Goal: Task Accomplishment & Management: Manage account settings

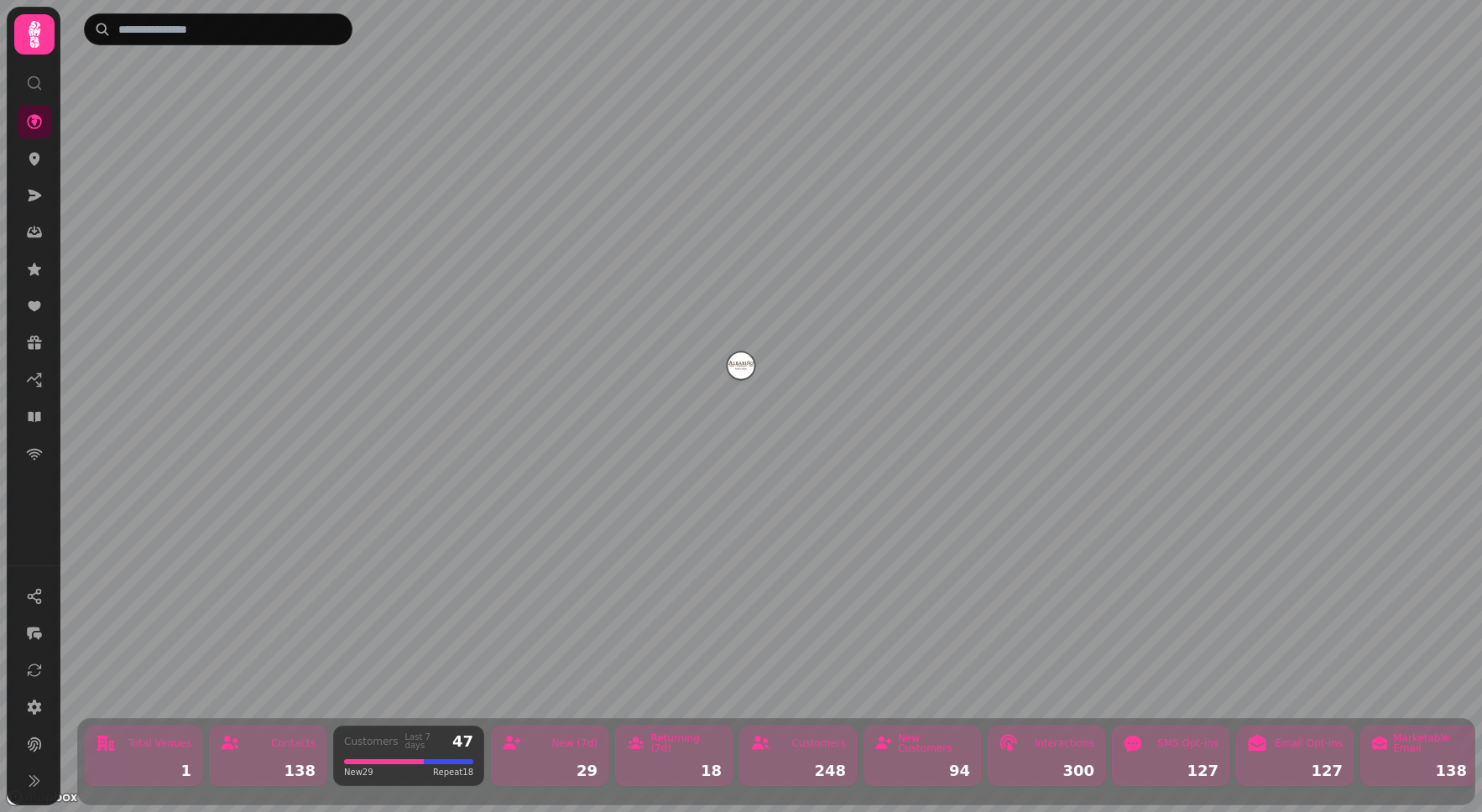
click at [41, 33] on icon at bounding box center [34, 34] width 34 height 34
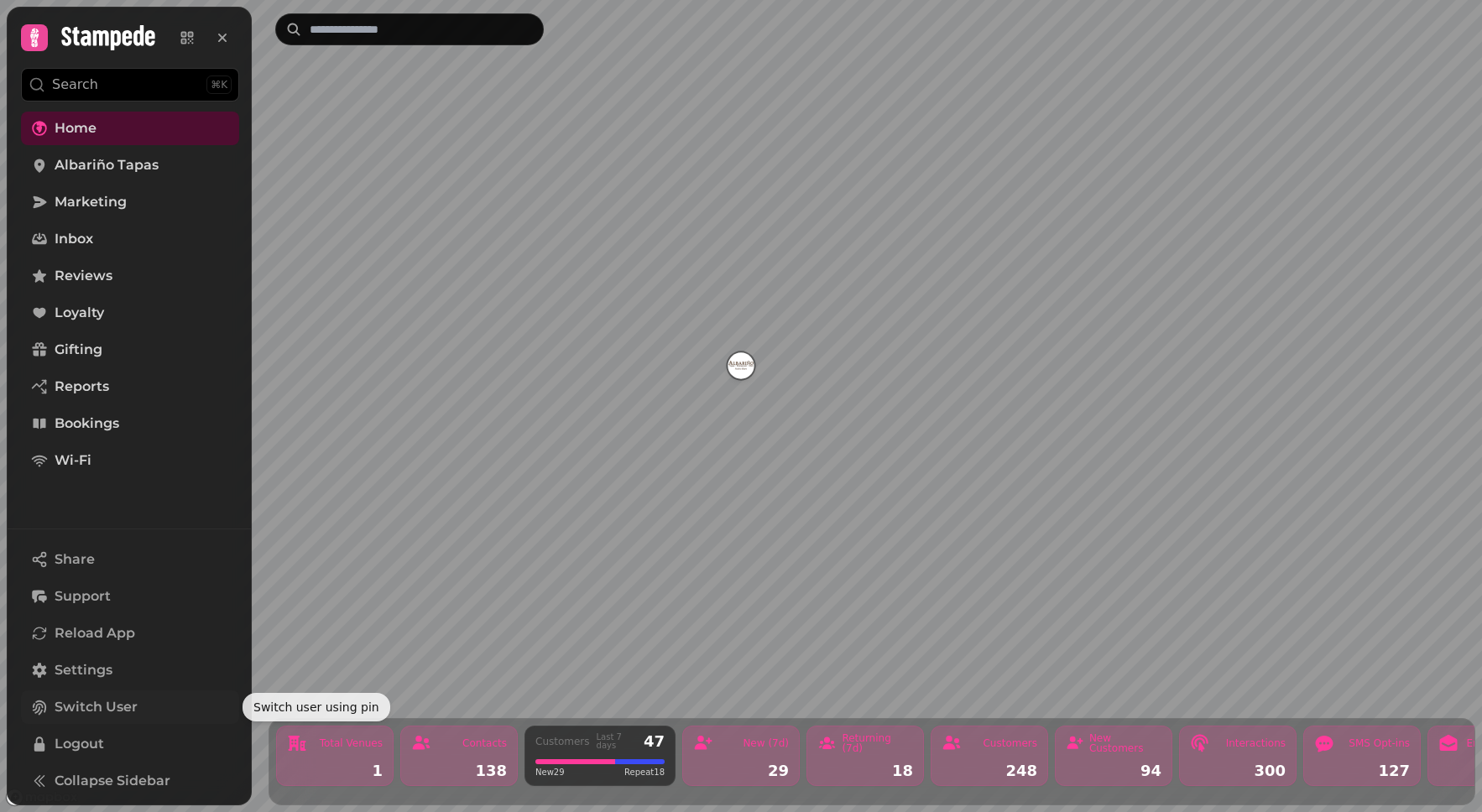
click at [110, 705] on span "Switch User" at bounding box center [96, 707] width 83 height 20
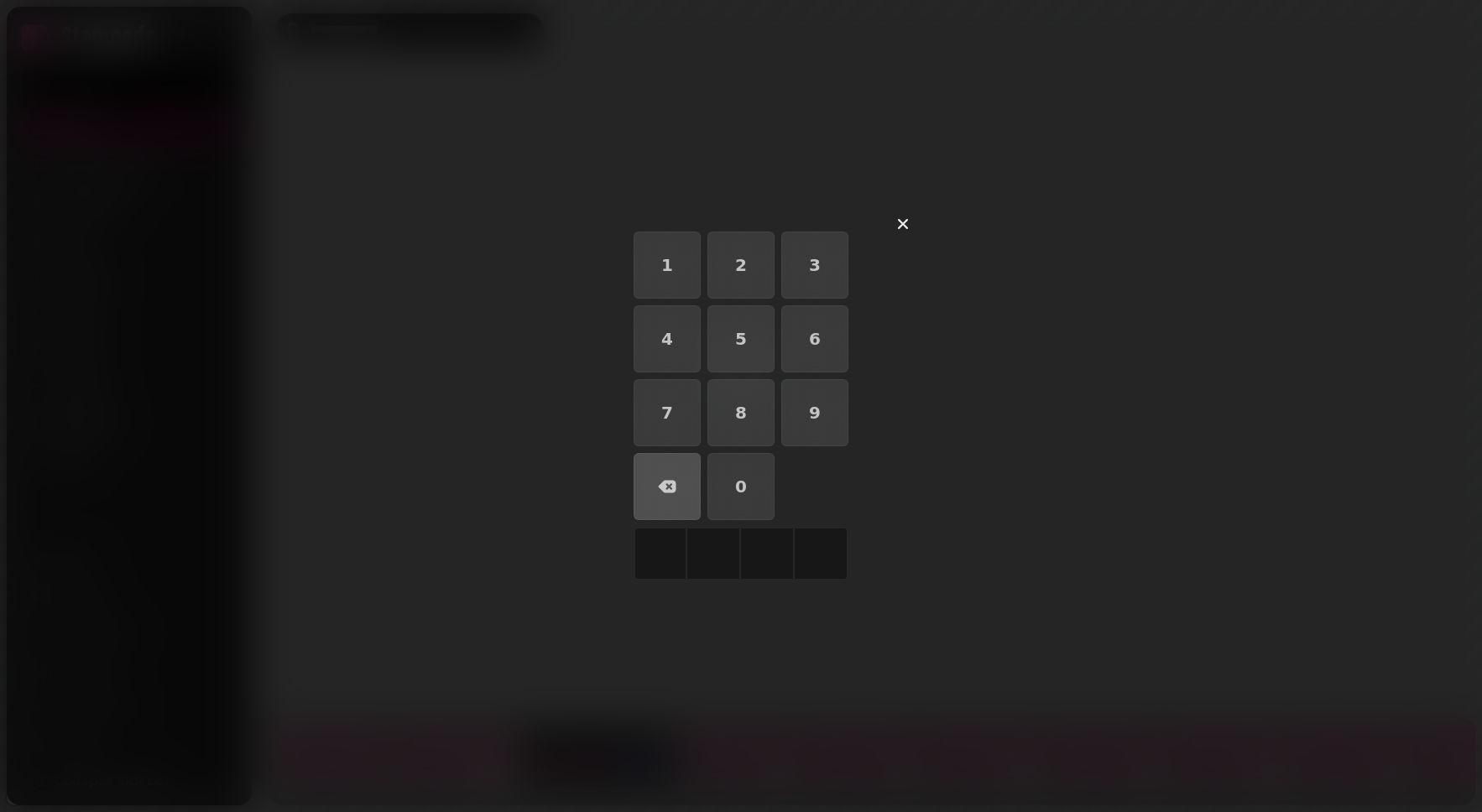
click at [745, 229] on div "1 2 3 4 5 6 7 8 9 0" at bounding box center [741, 406] width 376 height 376
click at [912, 222] on icon "button" at bounding box center [902, 224] width 20 height 20
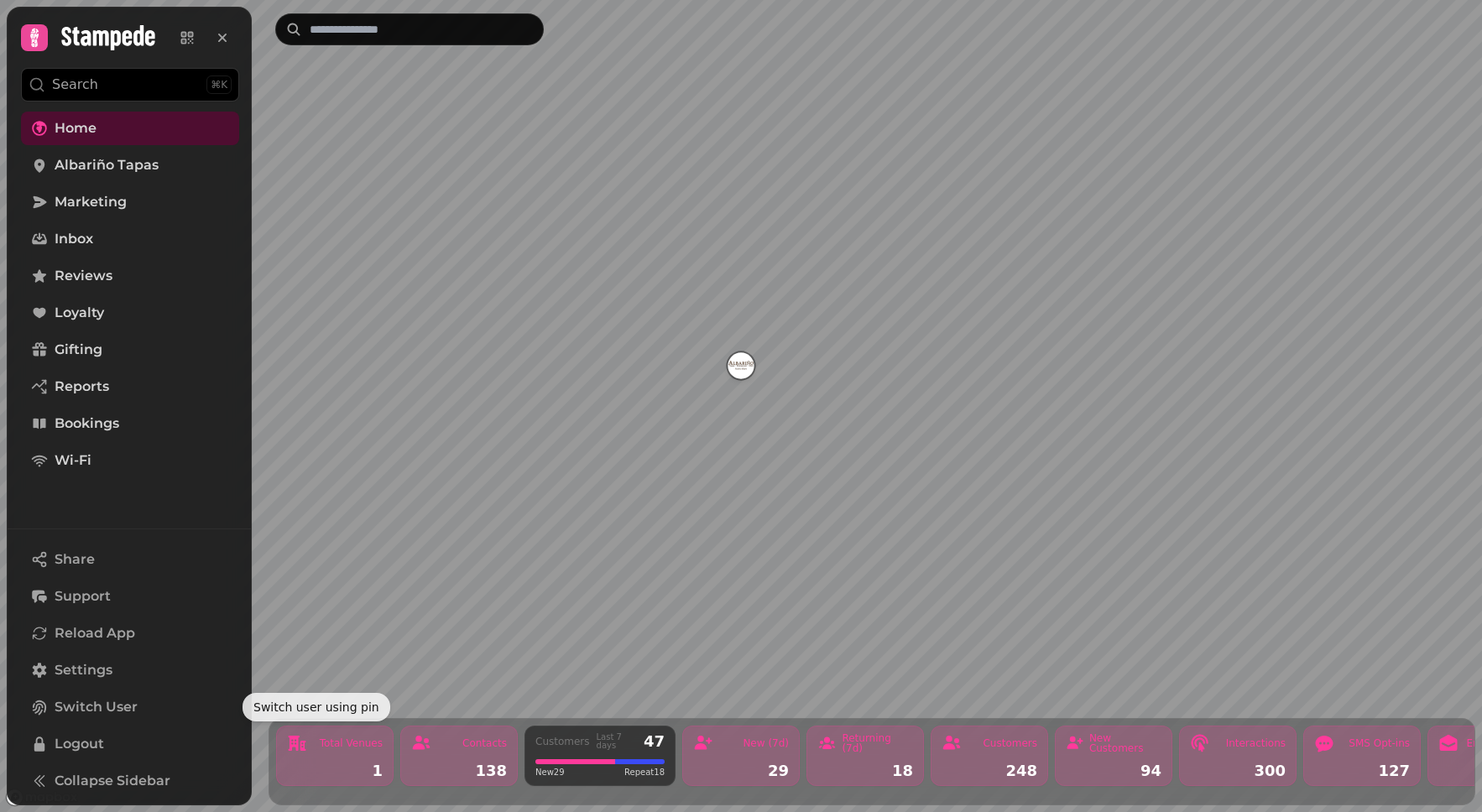
click at [50, 43] on div at bounding box center [88, 37] width 135 height 27
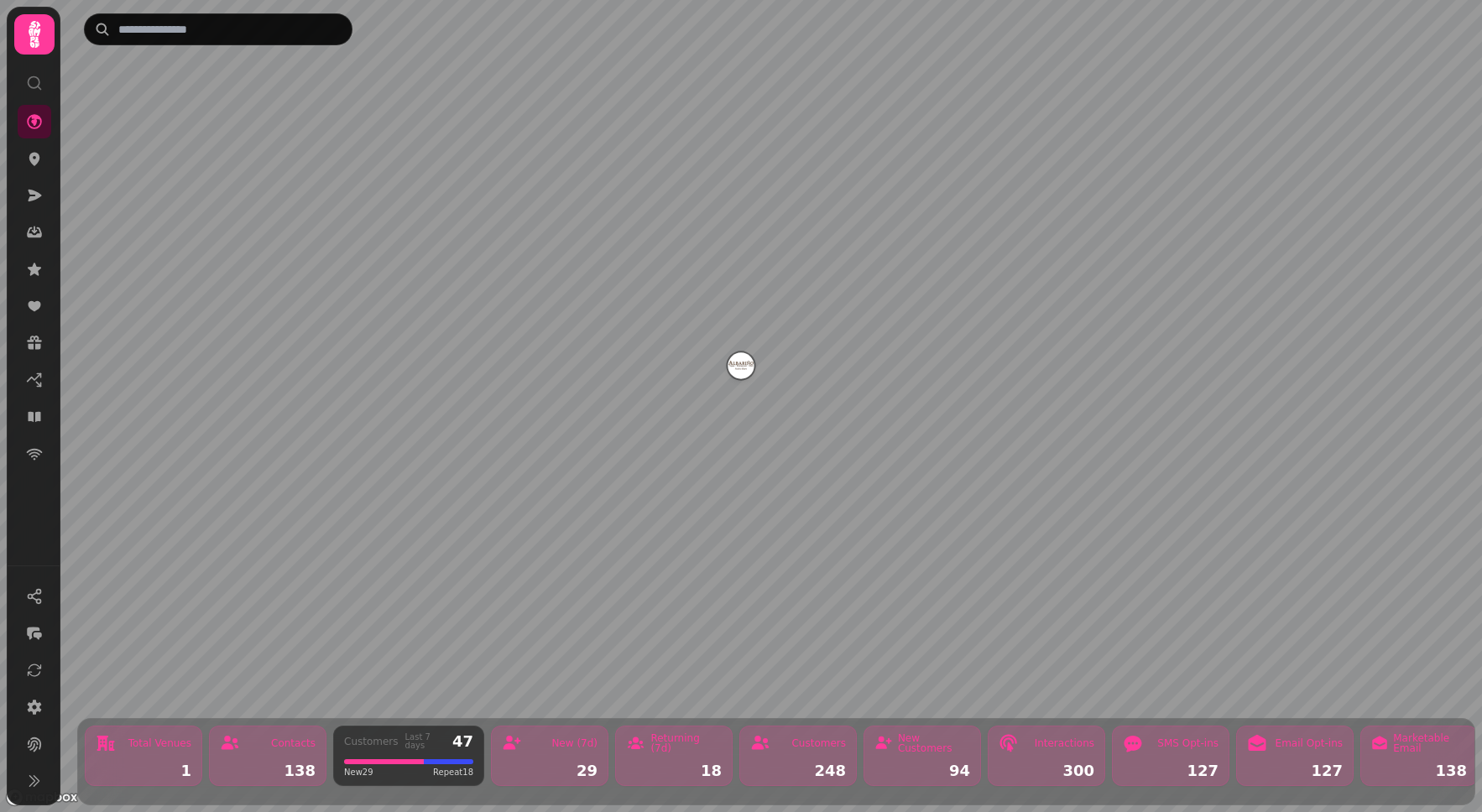
click at [36, 41] on icon at bounding box center [35, 35] width 12 height 27
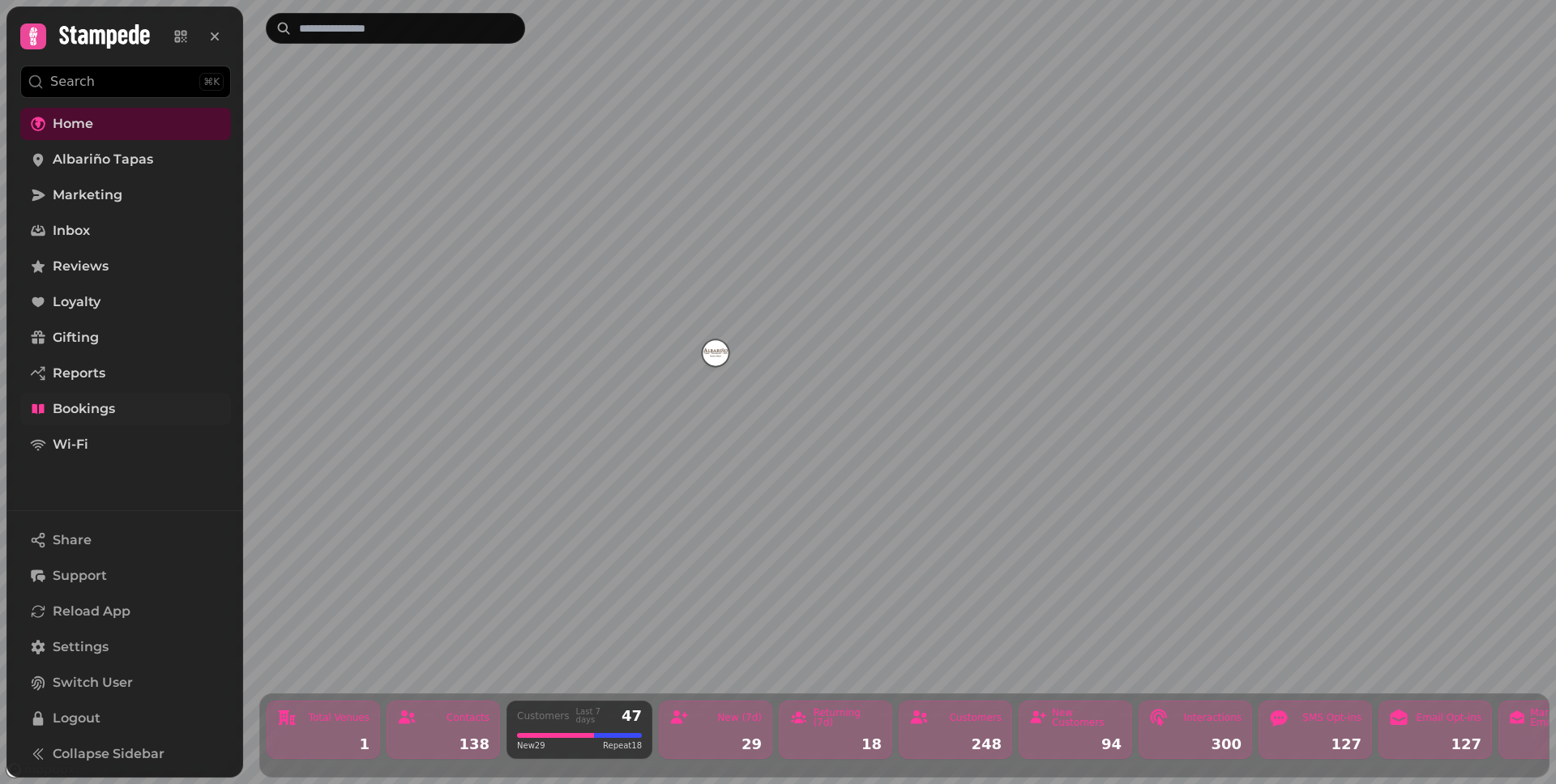
click at [85, 411] on span "Bookings" at bounding box center [84, 409] width 62 height 19
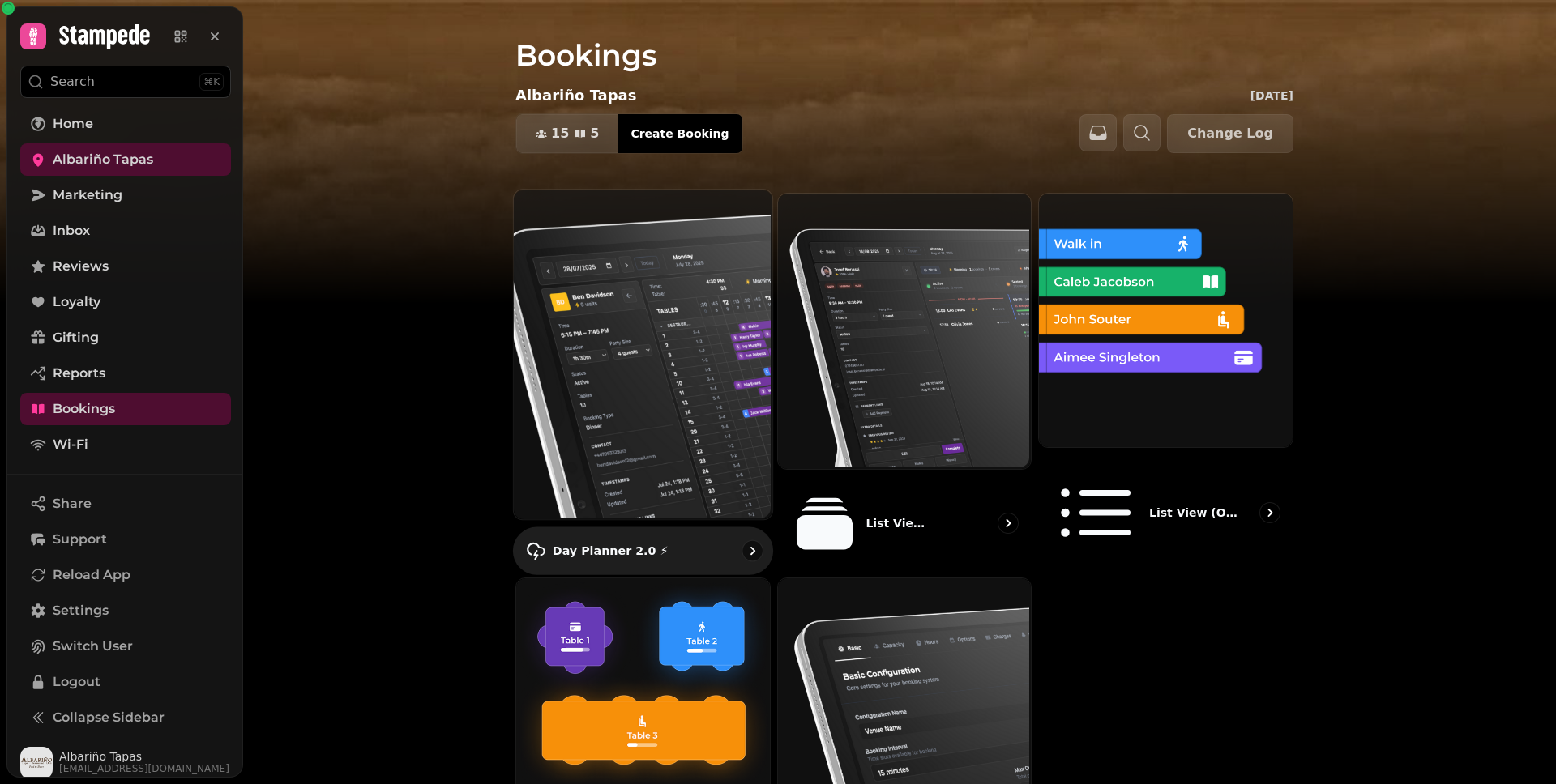
click at [605, 341] on img at bounding box center [641, 353] width 259 height 329
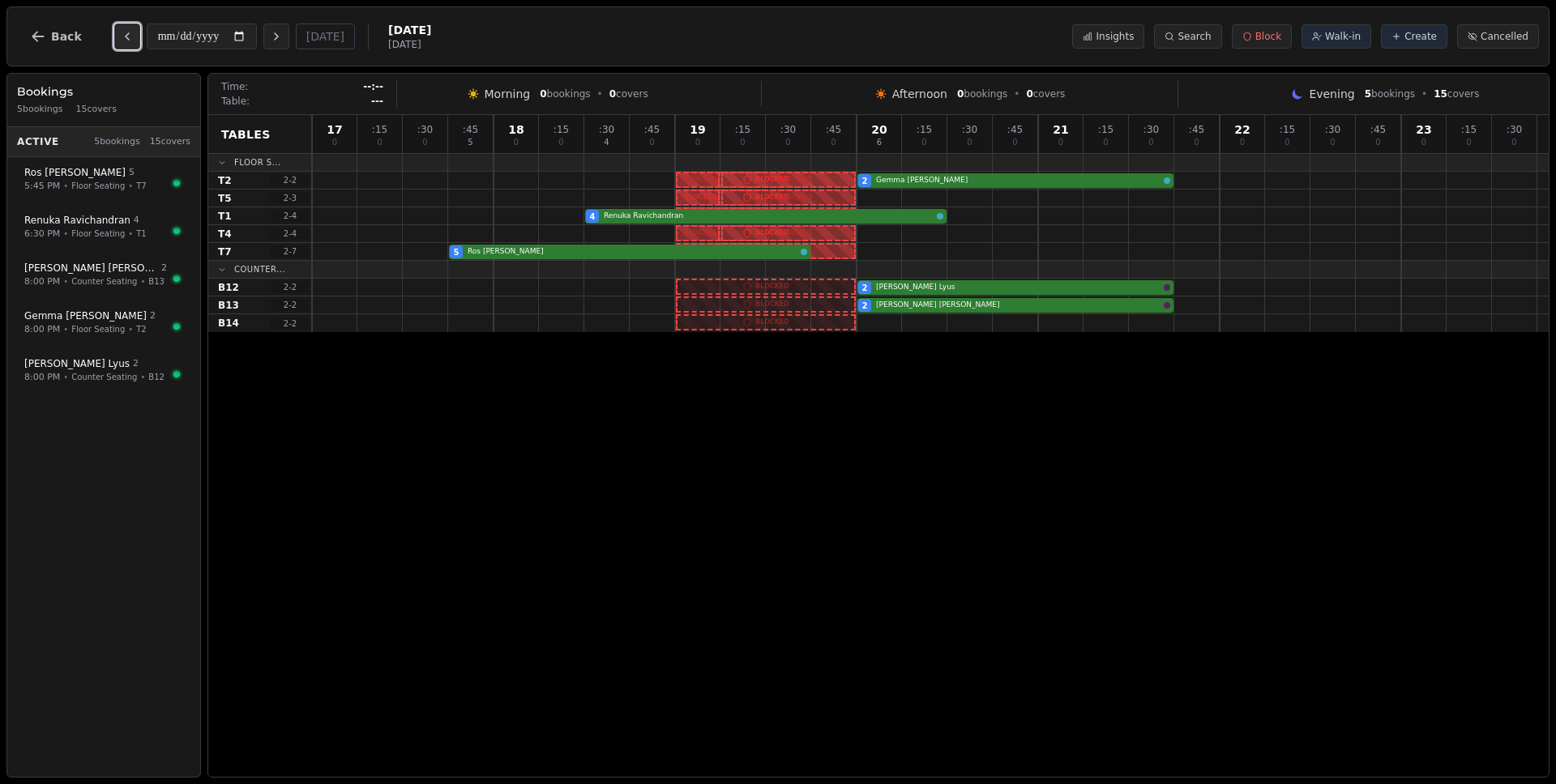
click at [129, 38] on icon "Previous day" at bounding box center [127, 36] width 13 height 13
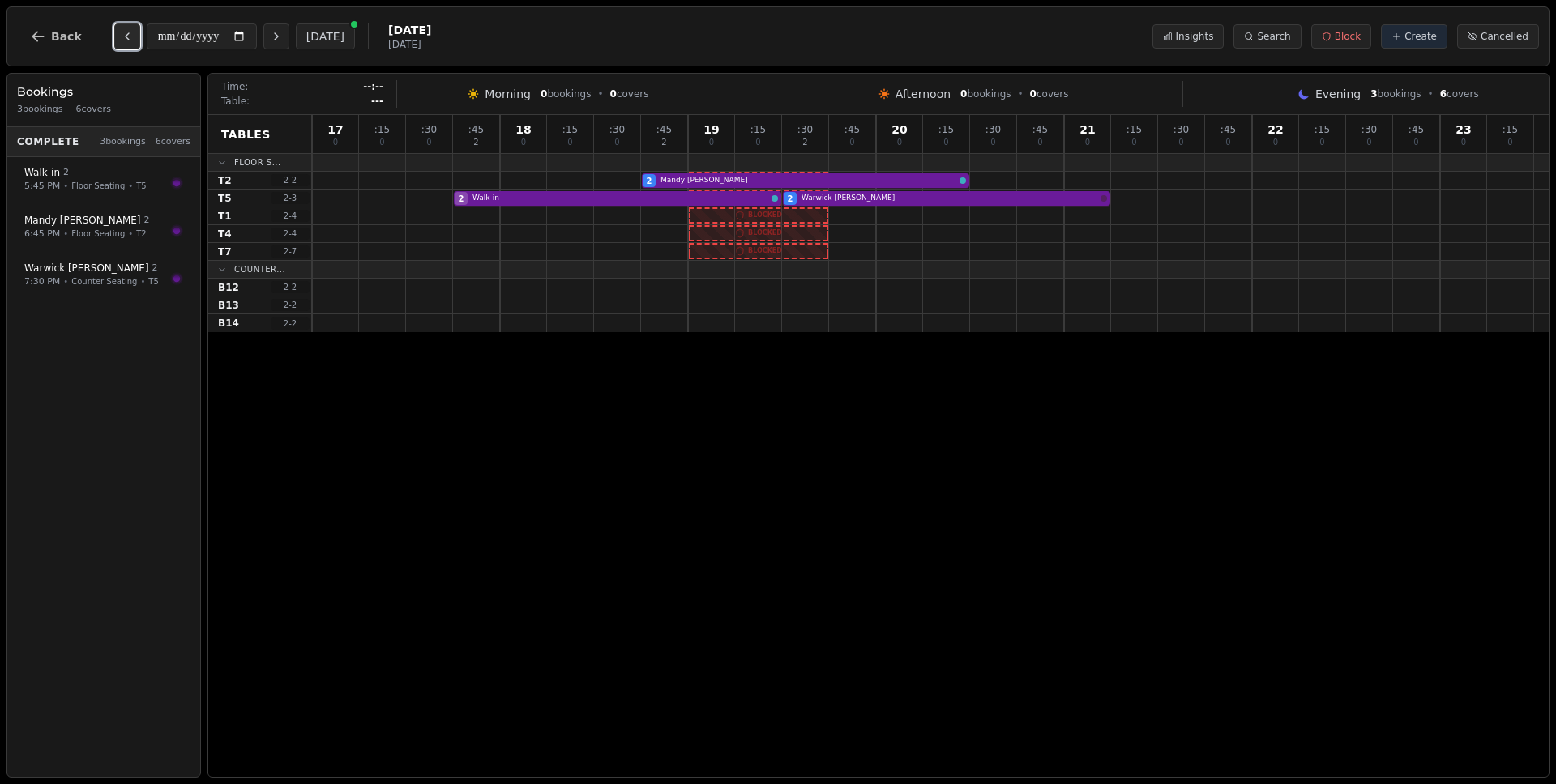
click at [127, 39] on icon "Previous day" at bounding box center [127, 36] width 13 height 13
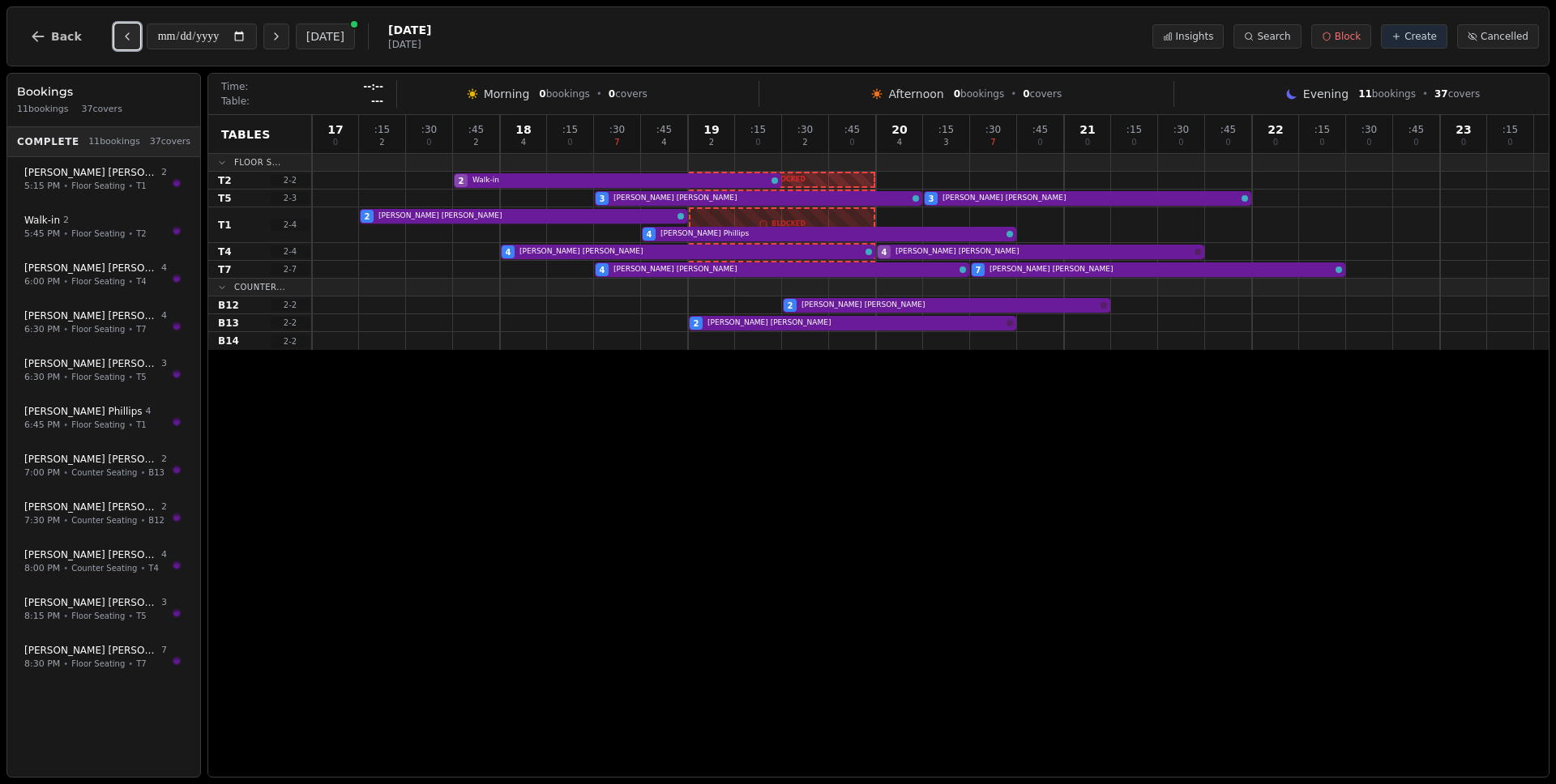
click at [127, 39] on icon "Previous day" at bounding box center [127, 36] width 13 height 13
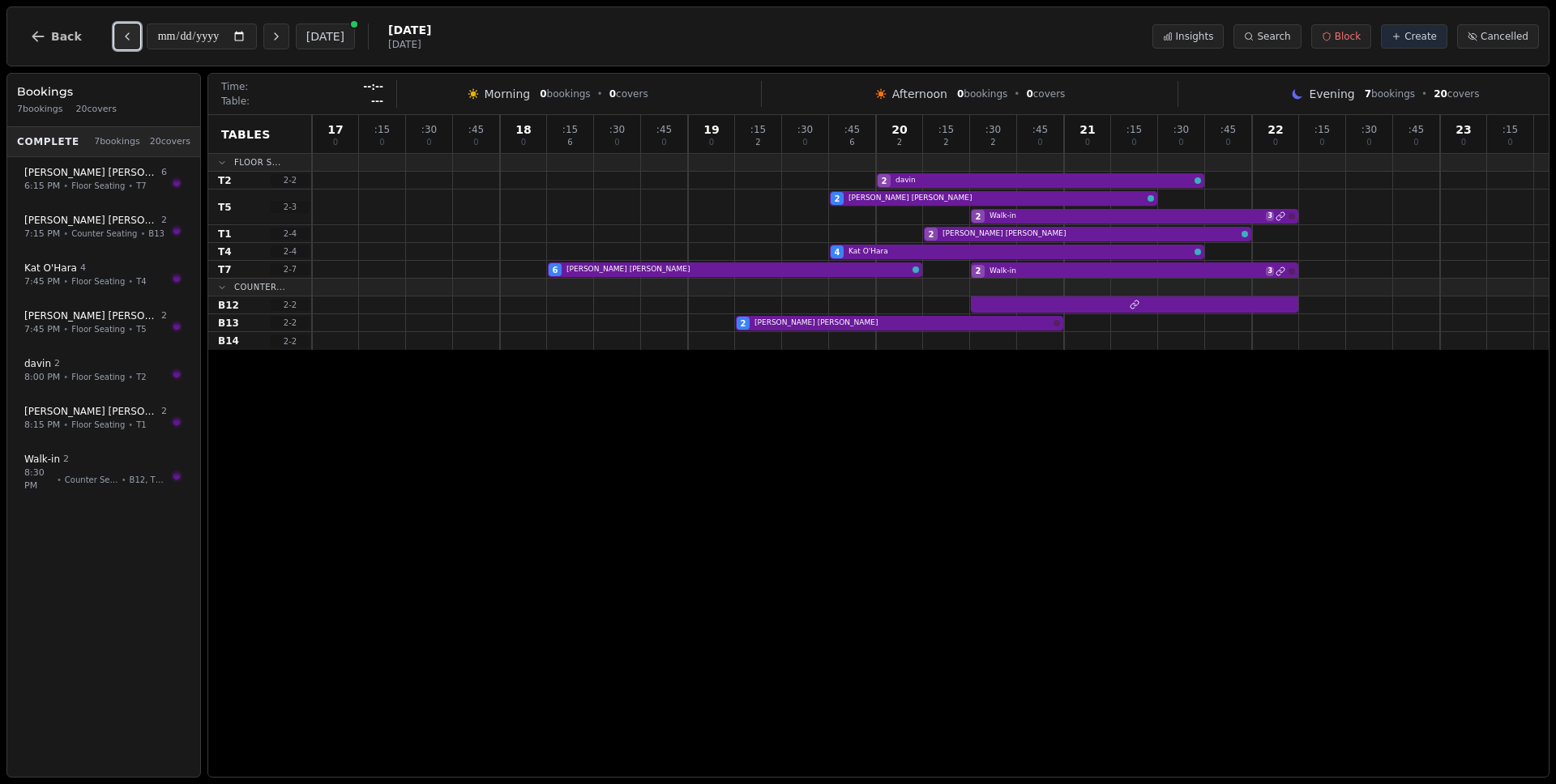
click at [127, 39] on icon "Previous day" at bounding box center [127, 36] width 13 height 13
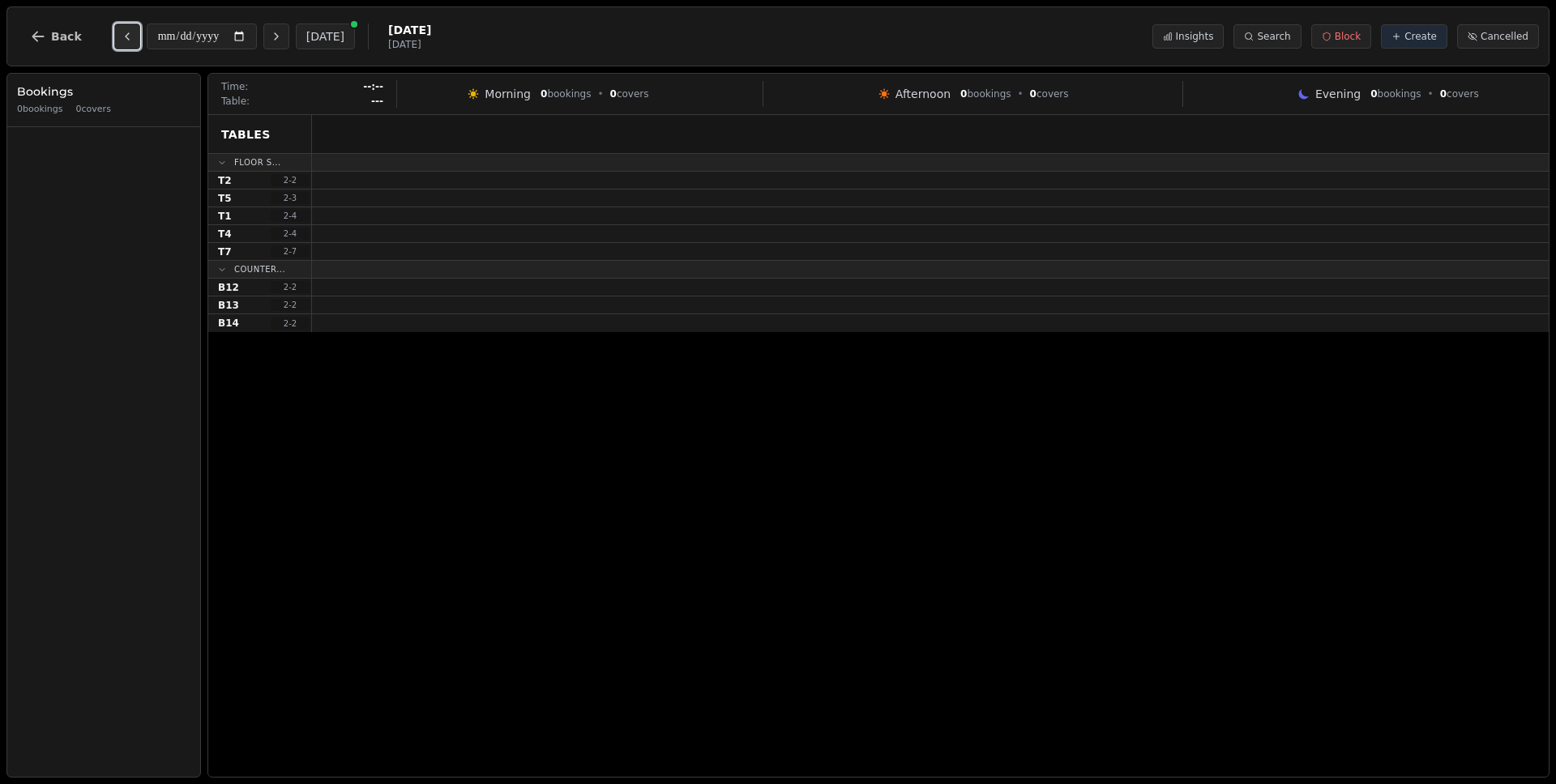
click at [127, 39] on icon "Previous day" at bounding box center [127, 36] width 13 height 13
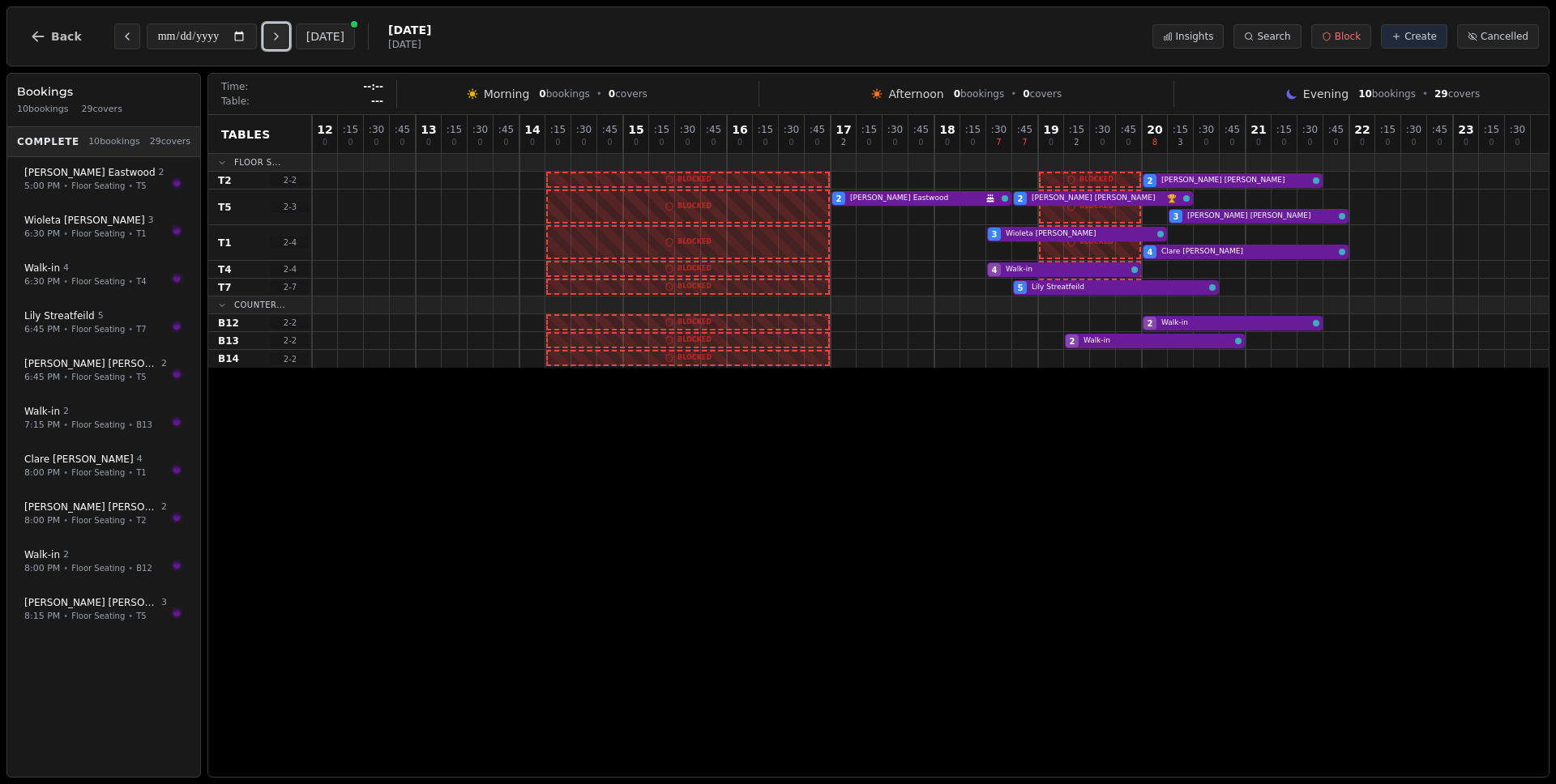
click at [283, 36] on icon "Next day" at bounding box center [276, 36] width 13 height 13
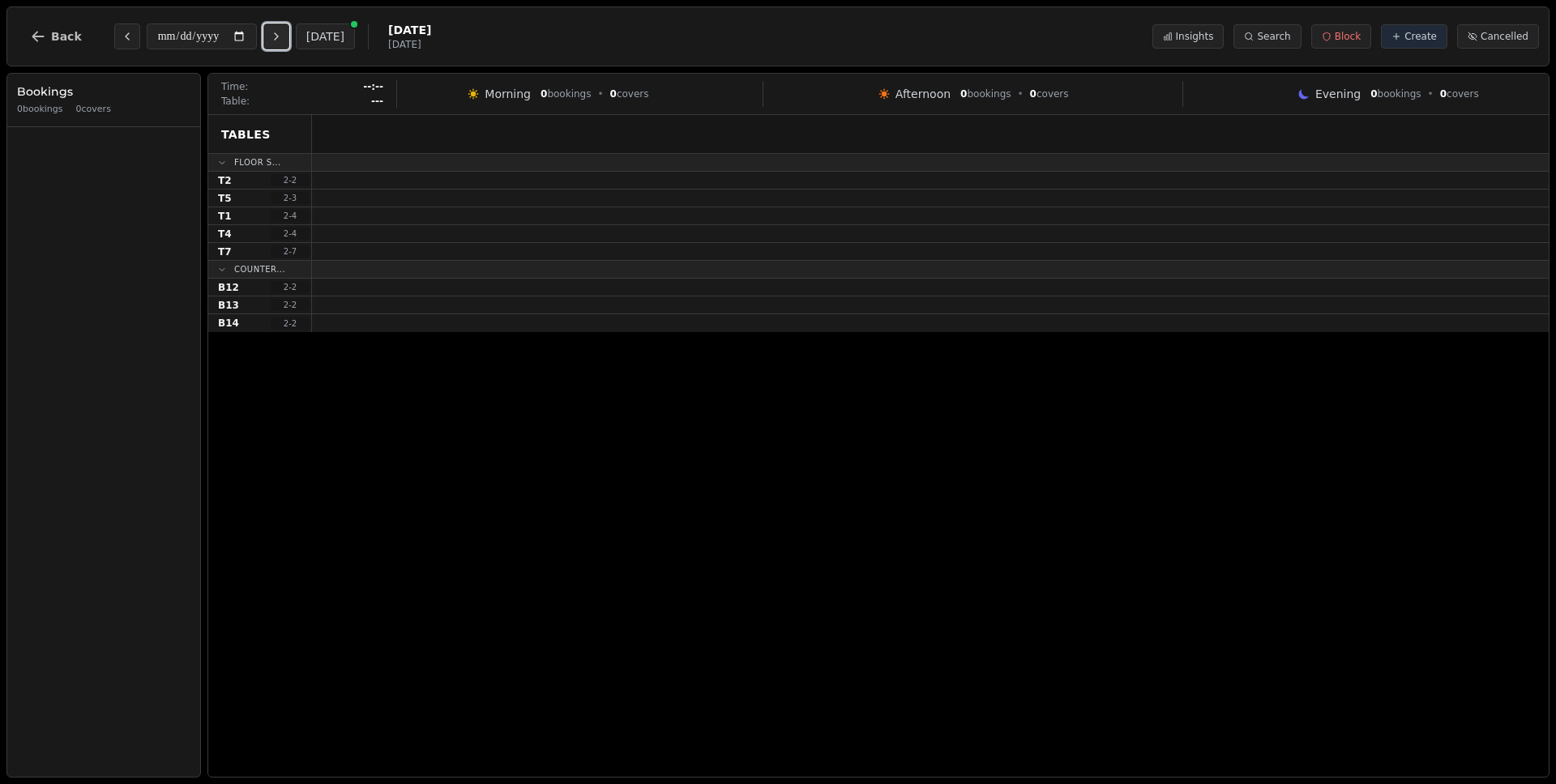
click at [283, 36] on icon "Next day" at bounding box center [276, 36] width 13 height 13
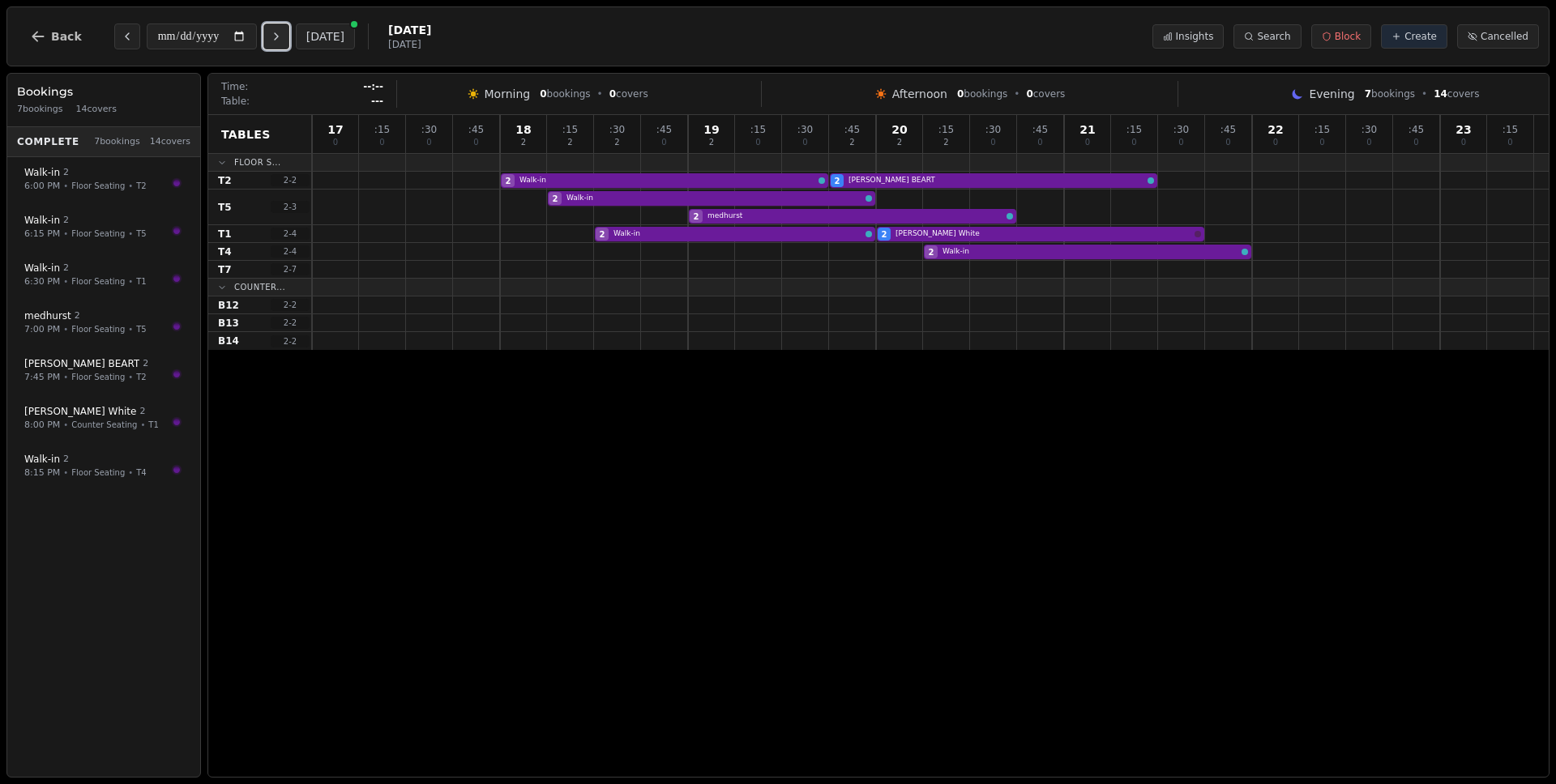
click at [283, 36] on icon "Next day" at bounding box center [276, 36] width 13 height 13
type input "**********"
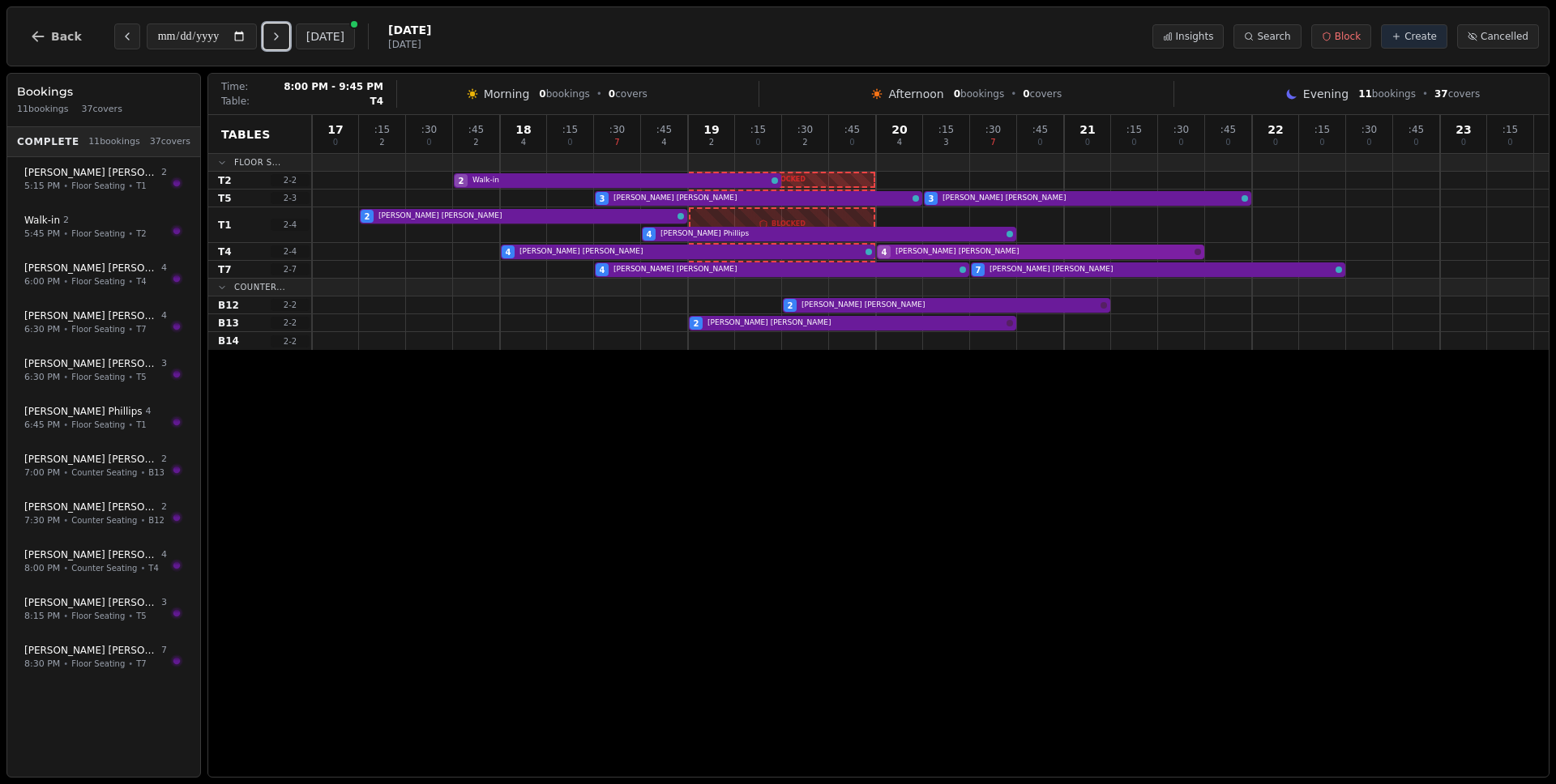
click at [958, 257] on div "4 [PERSON_NAME] 4 [PERSON_NAME]" at bounding box center [930, 251] width 1237 height 18
select select "****"
select select "*"
select select "********"
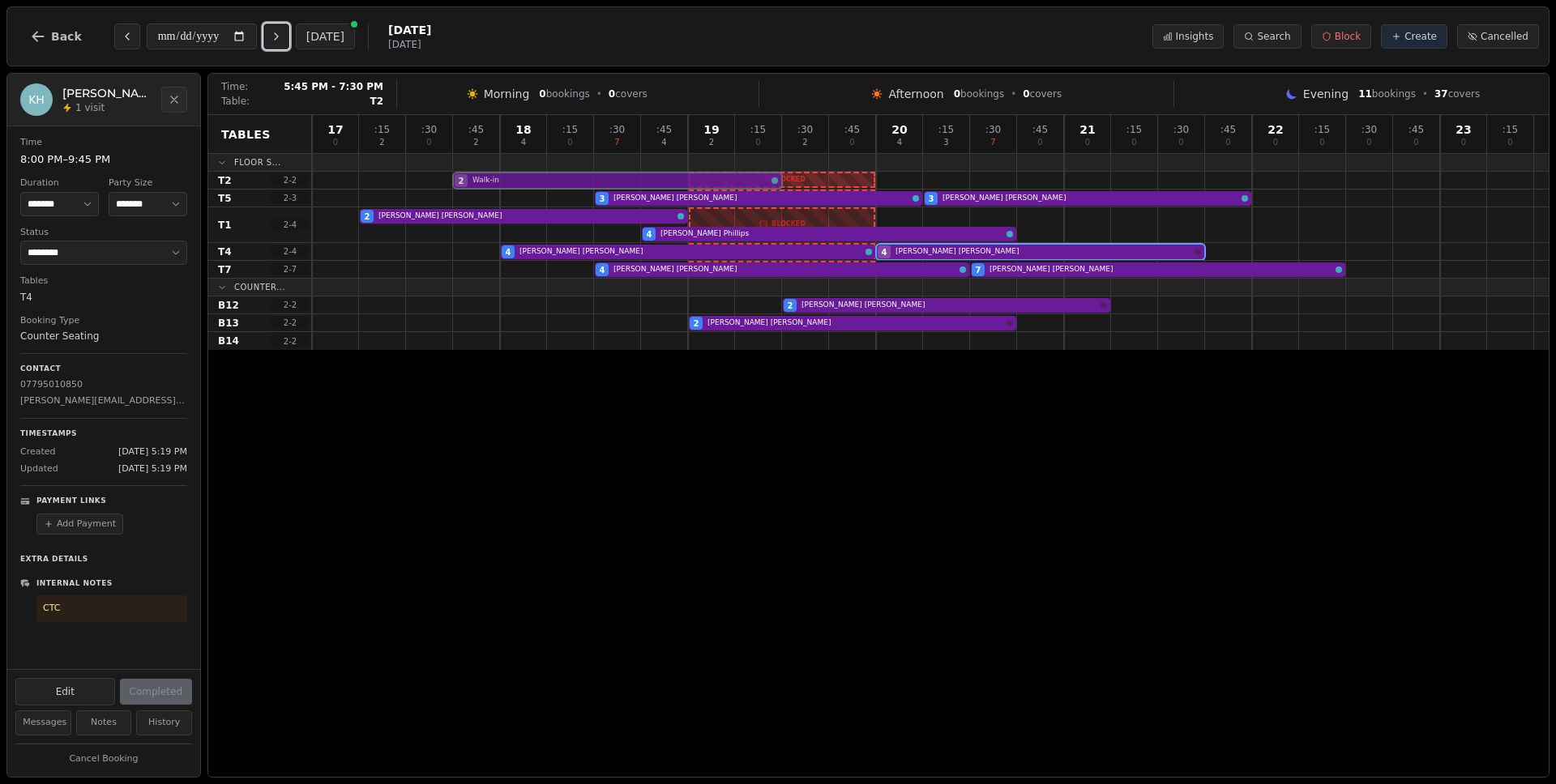
click at [541, 179] on div "2 Walk-in" at bounding box center [930, 180] width 1237 height 18
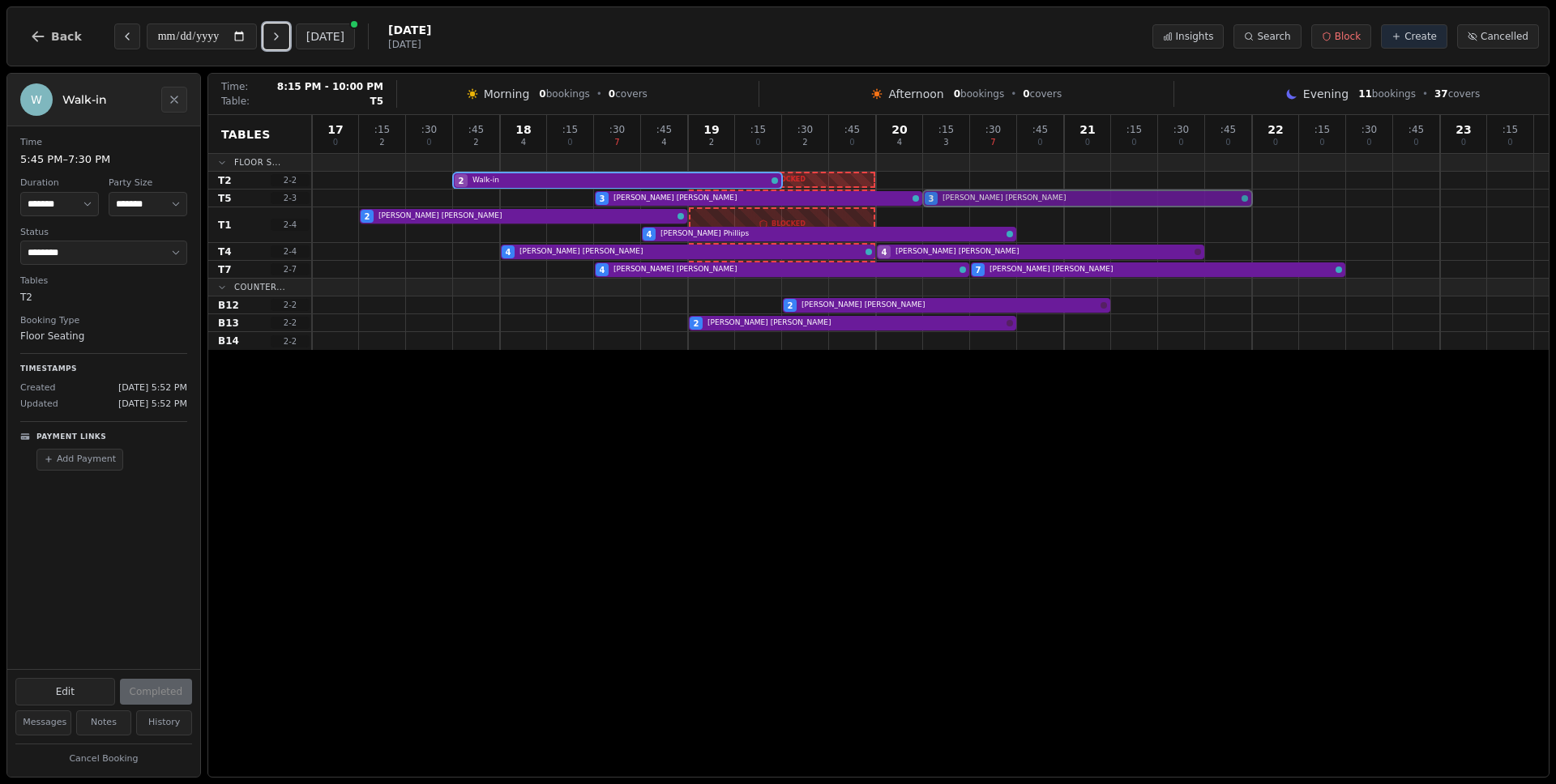
click at [988, 201] on div "3 [PERSON_NAME] 3 [PERSON_NAME]" at bounding box center [930, 198] width 1237 height 18
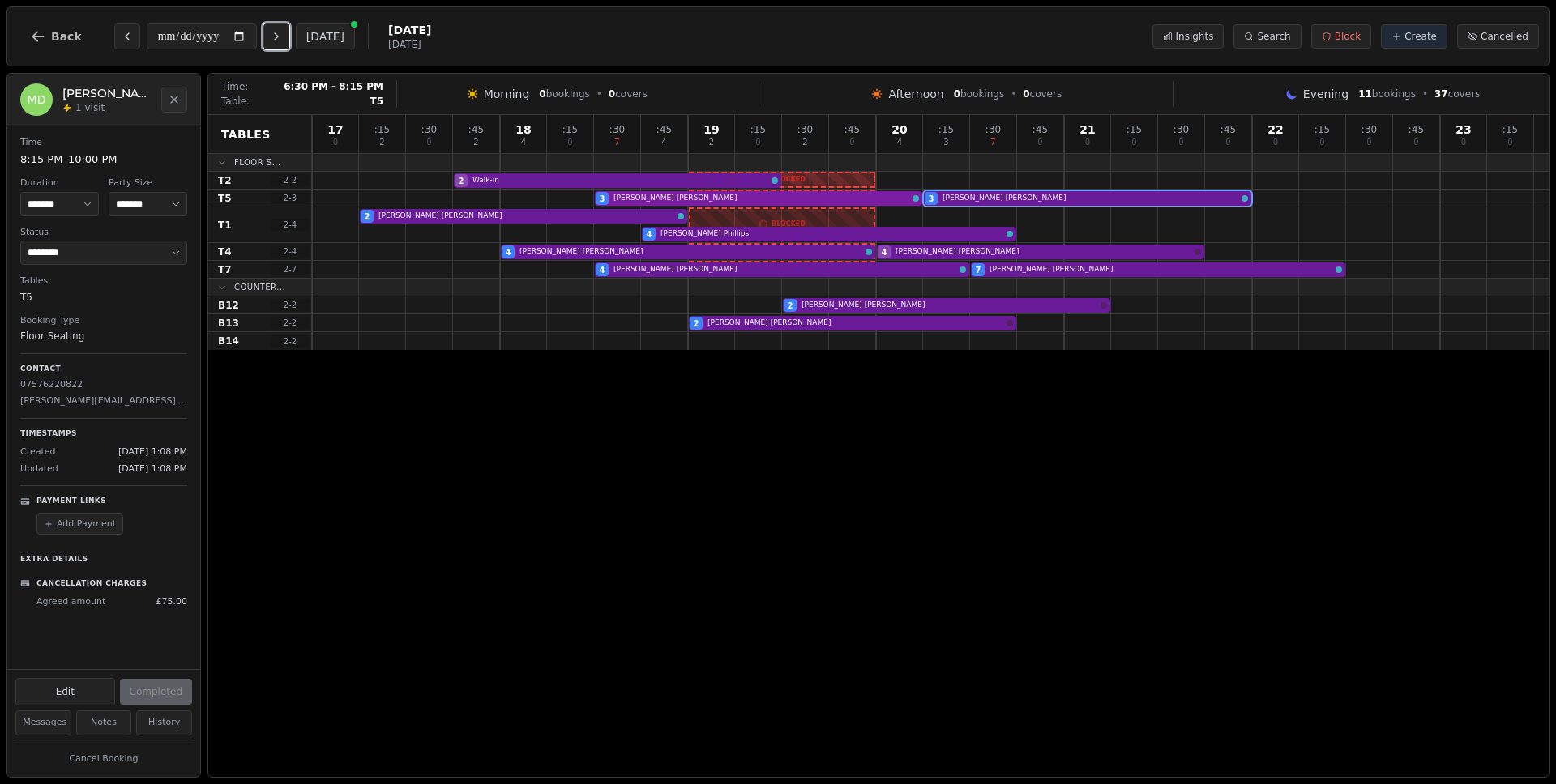
click at [835, 199] on div "3 [PERSON_NAME] 3 [PERSON_NAME]" at bounding box center [930, 198] width 1237 height 18
click at [995, 198] on div "3 [PERSON_NAME] 3 [PERSON_NAME]" at bounding box center [930, 198] width 1237 height 18
click at [541, 214] on div "2 [PERSON_NAME] 4 [PERSON_NAME]" at bounding box center [930, 225] width 1237 height 35
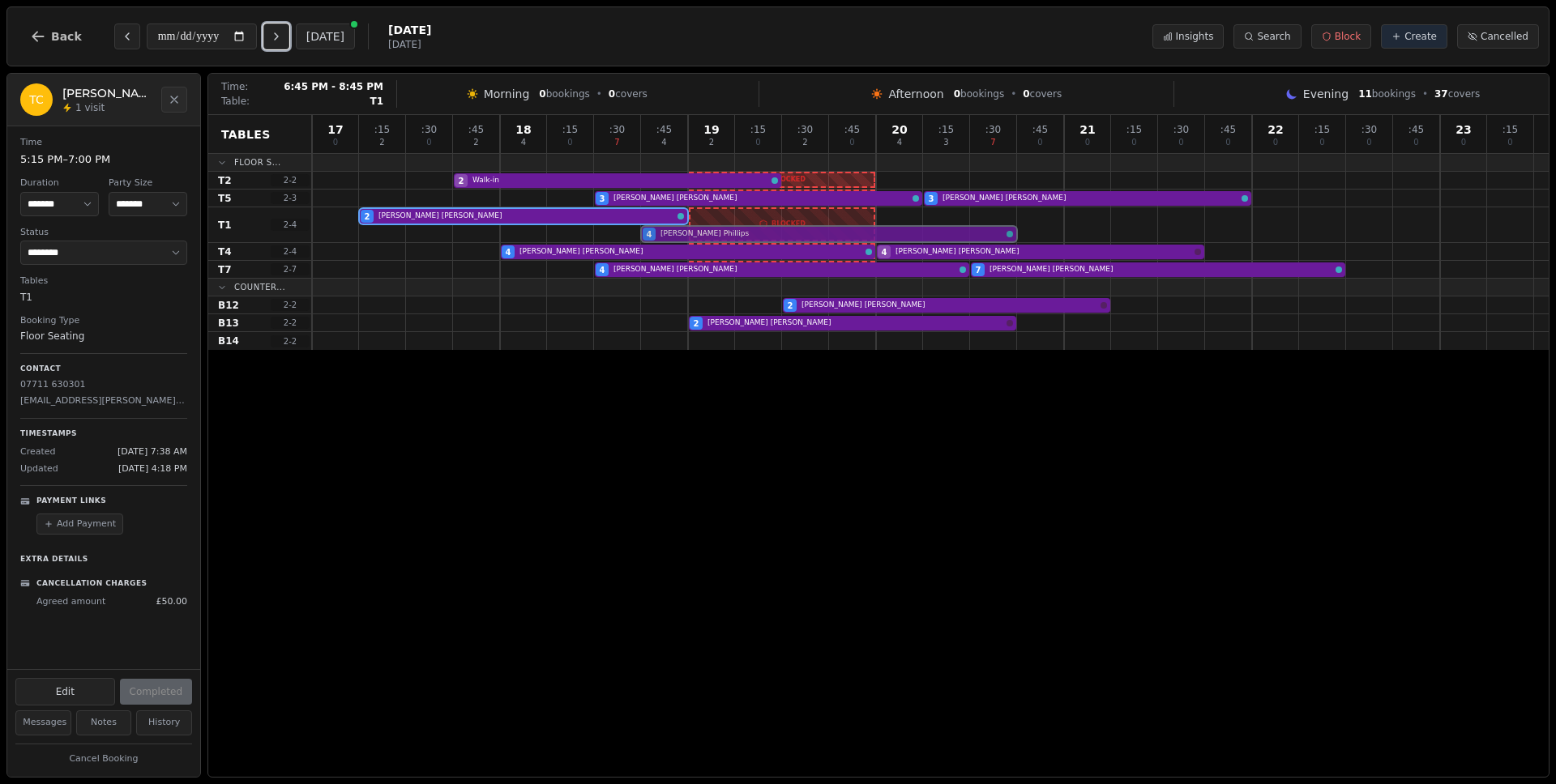
click at [795, 236] on div "2 [PERSON_NAME] 4 [PERSON_NAME]" at bounding box center [930, 225] width 1237 height 35
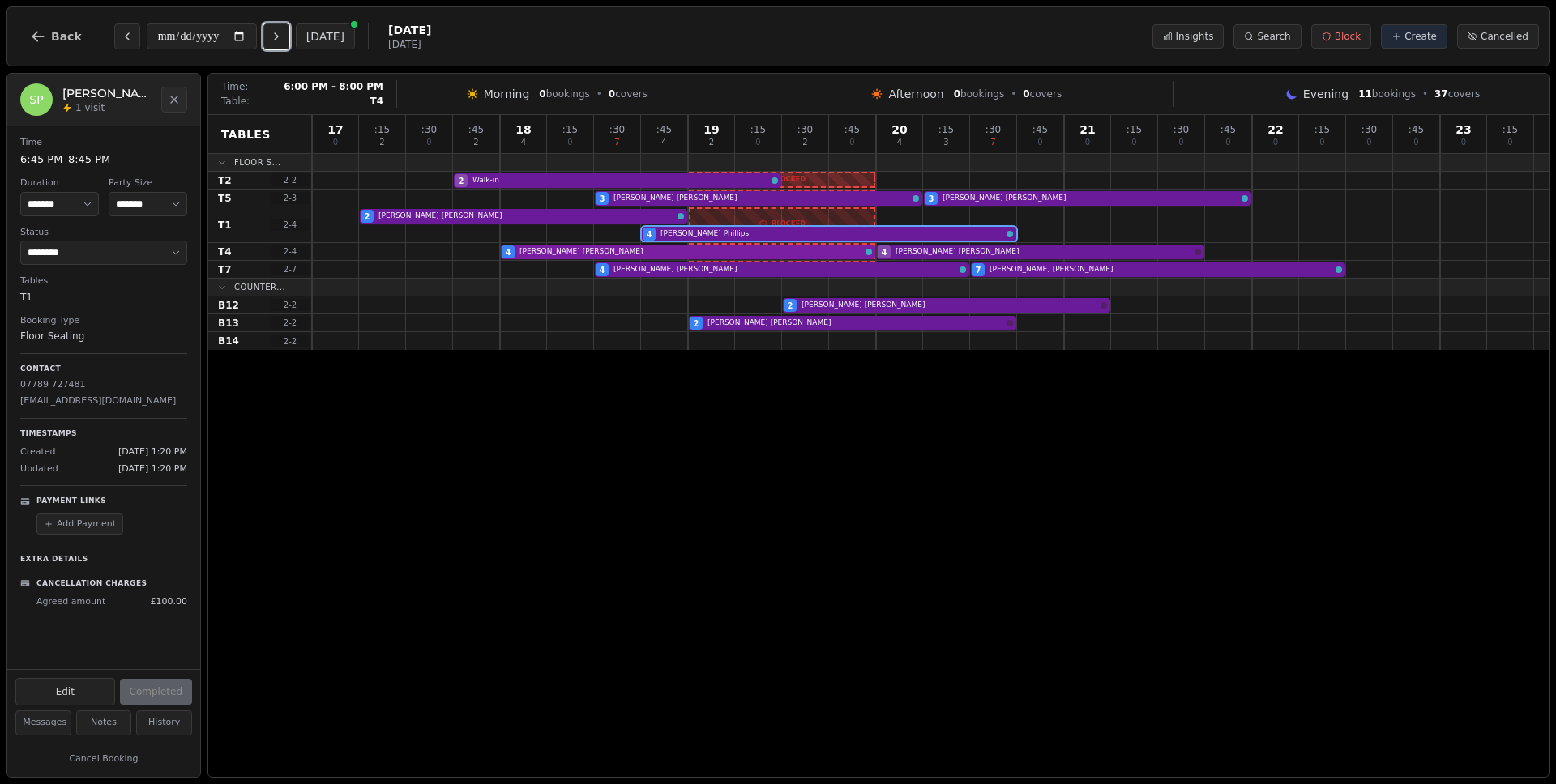
click at [632, 254] on div "4 [PERSON_NAME] 4 [PERSON_NAME]" at bounding box center [930, 251] width 1237 height 18
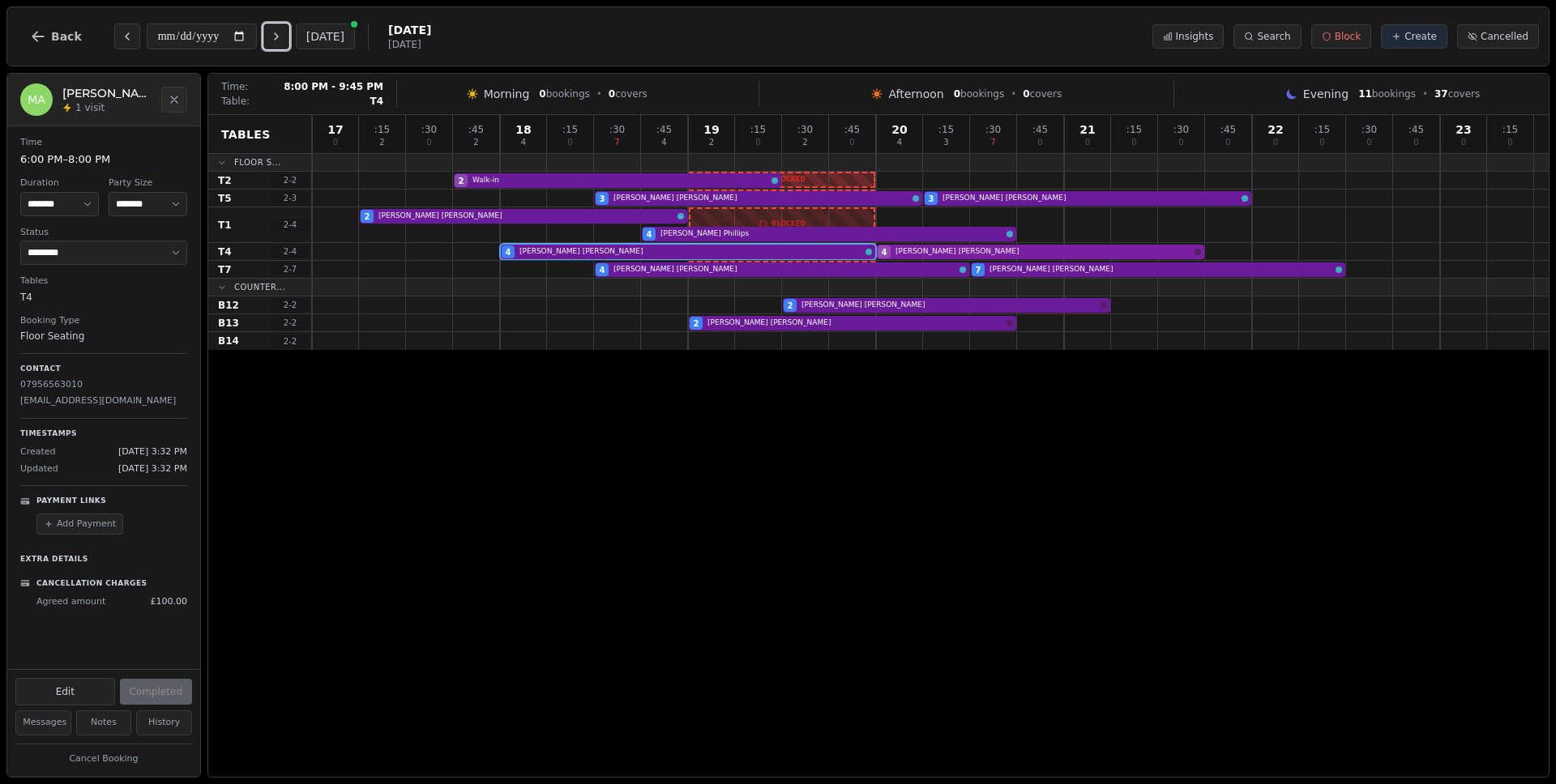
click at [1016, 251] on div "4 [PERSON_NAME] 4 [PERSON_NAME]" at bounding box center [930, 251] width 1237 height 18
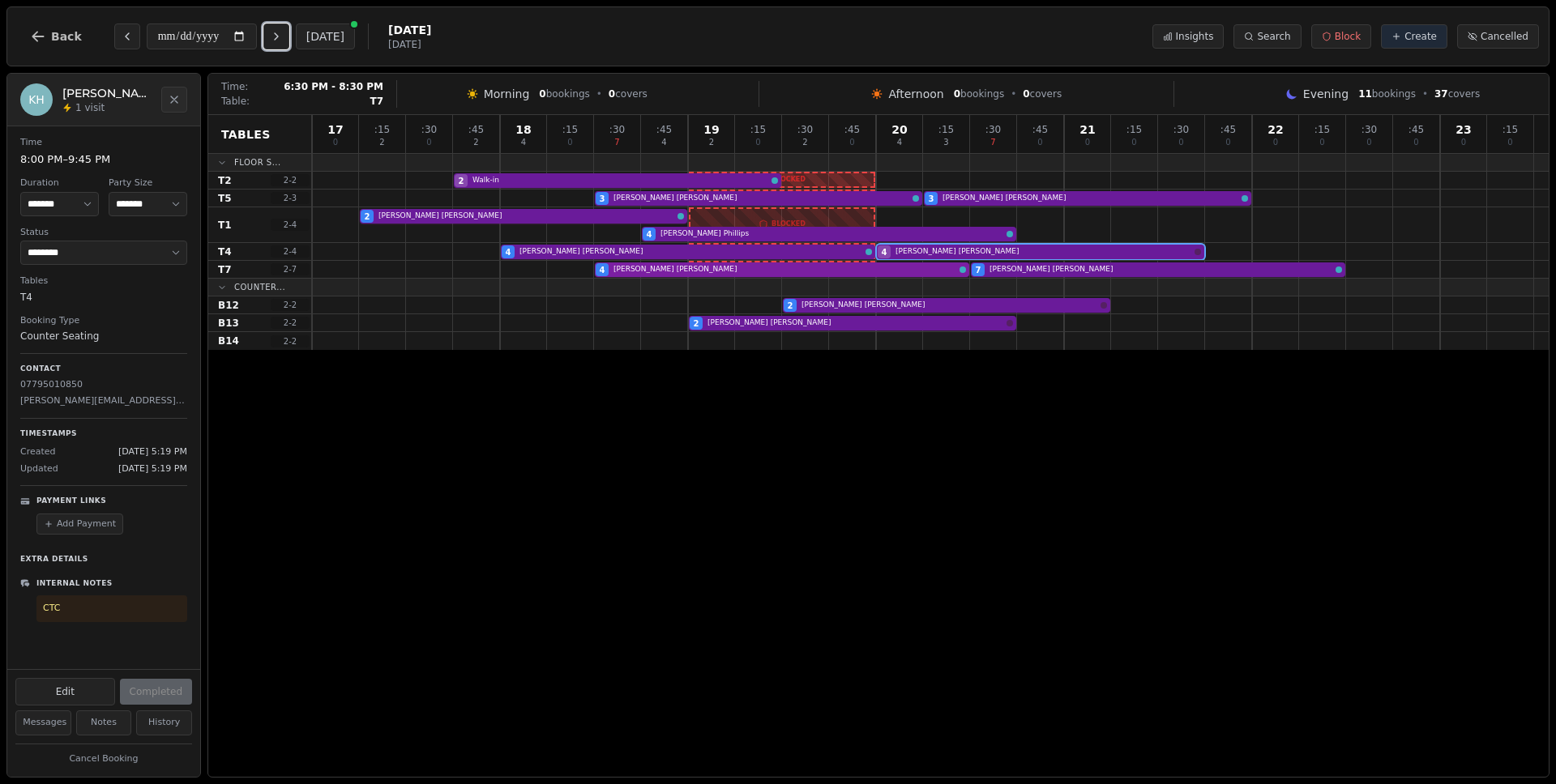
click at [857, 272] on div "4 [PERSON_NAME] 7 [PERSON_NAME]" at bounding box center [930, 269] width 1237 height 18
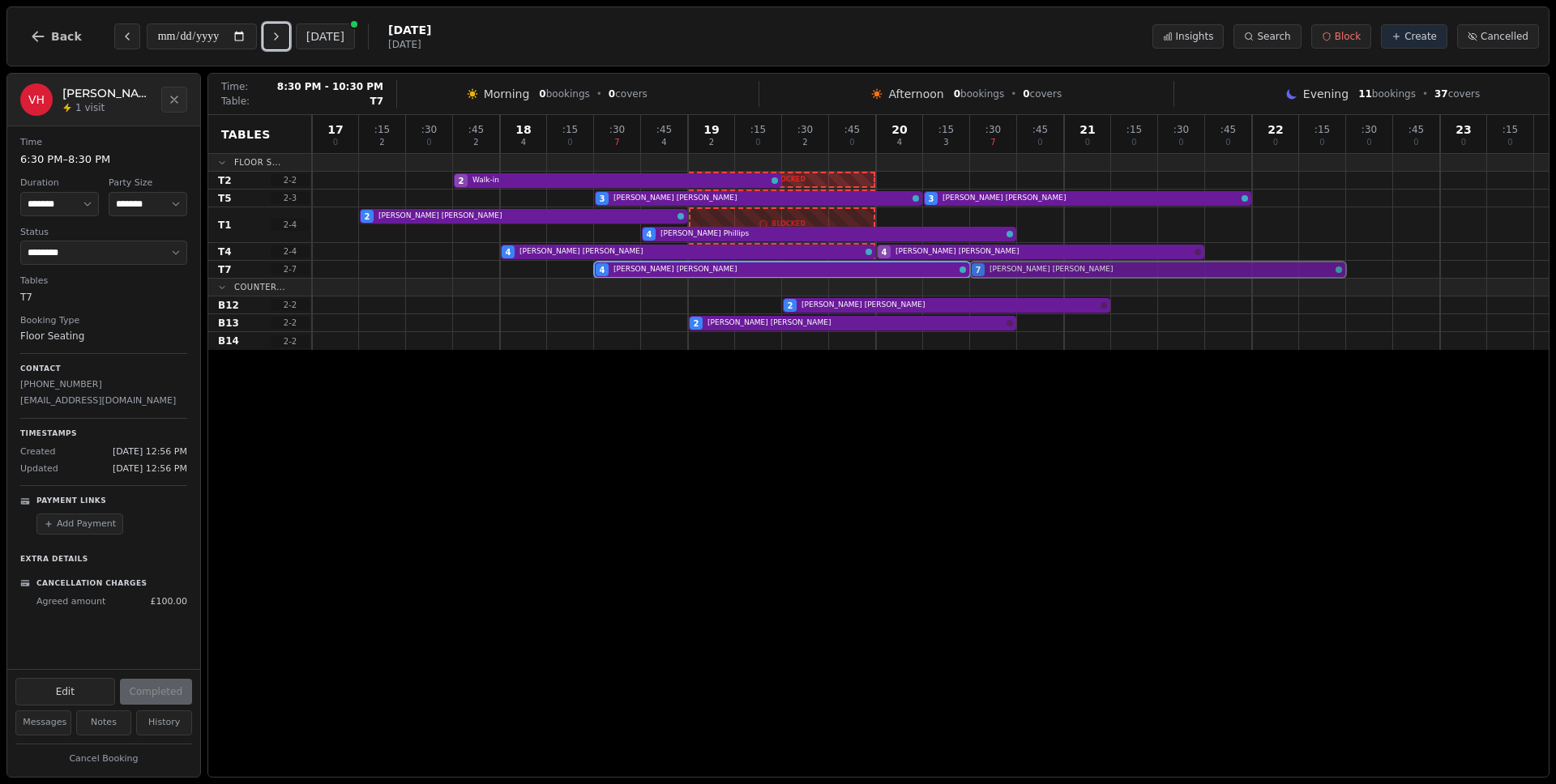
click at [1053, 272] on div "4 [PERSON_NAME] 7 [PERSON_NAME]" at bounding box center [930, 269] width 1237 height 18
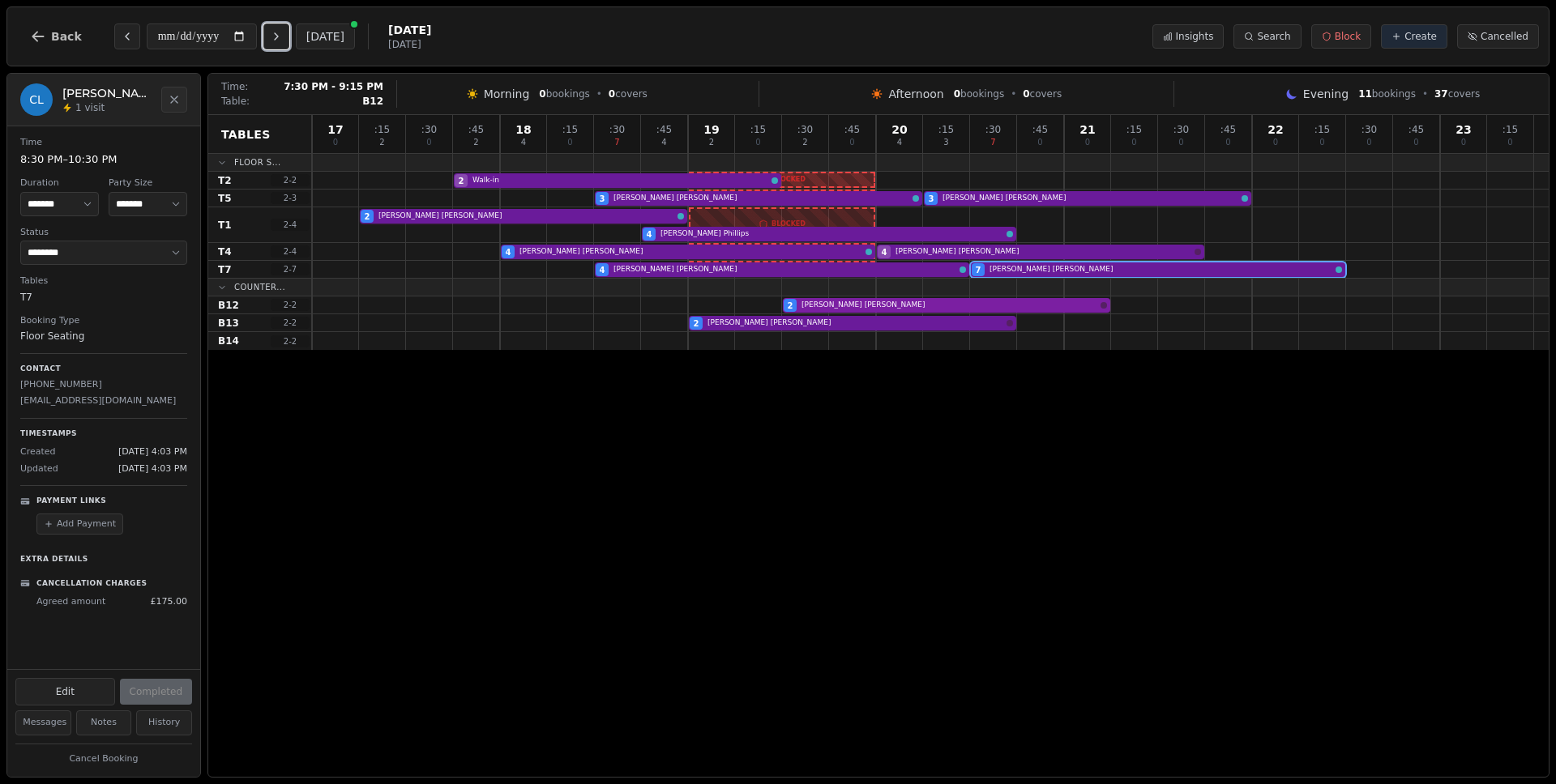
click at [1024, 298] on div "2 [PERSON_NAME]" at bounding box center [930, 305] width 1237 height 18
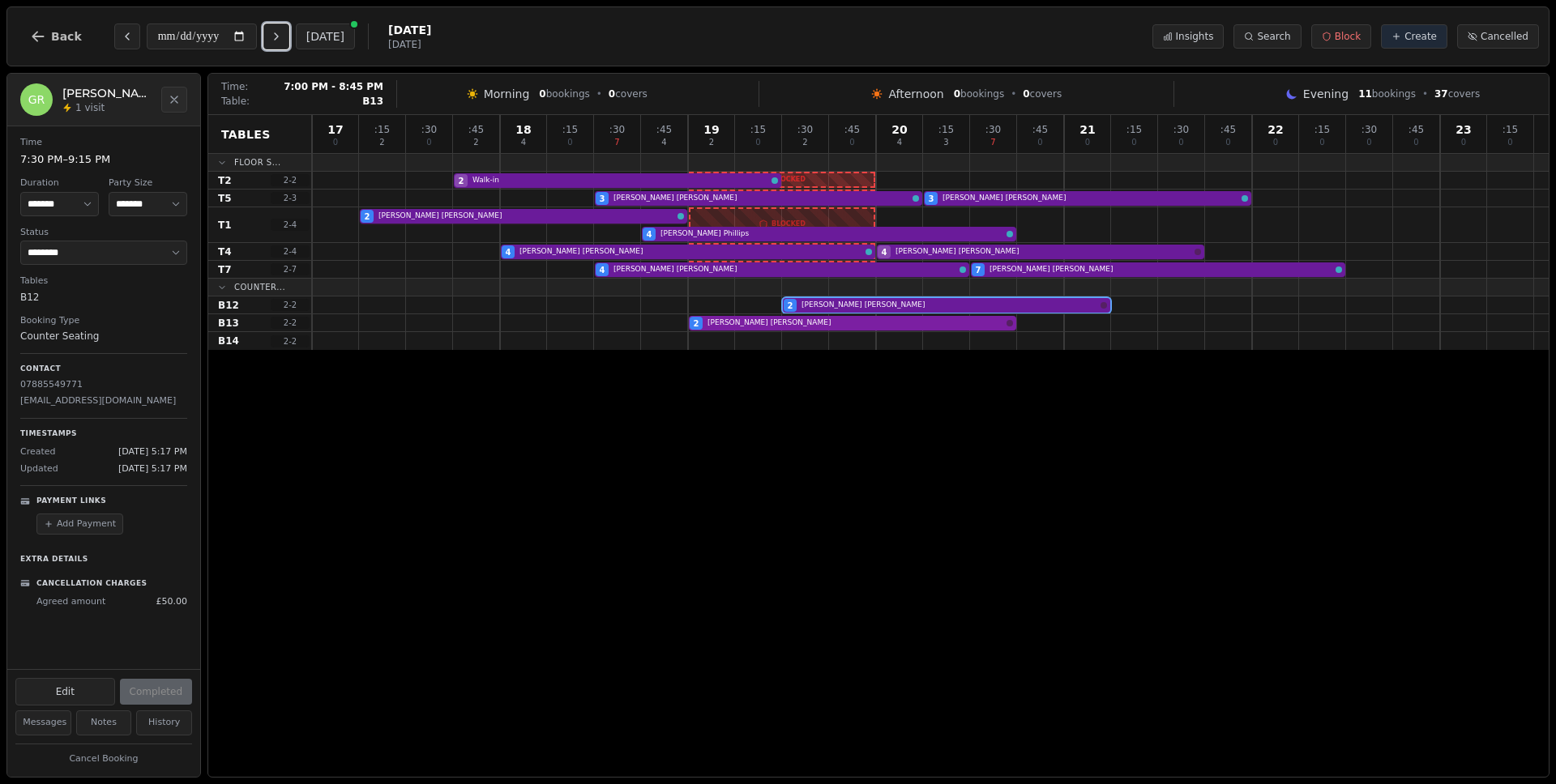
click at [906, 319] on div "2 [PERSON_NAME]" at bounding box center [930, 323] width 1237 height 18
click at [669, 199] on div "3 [PERSON_NAME] 3 [PERSON_NAME]" at bounding box center [930, 198] width 1237 height 18
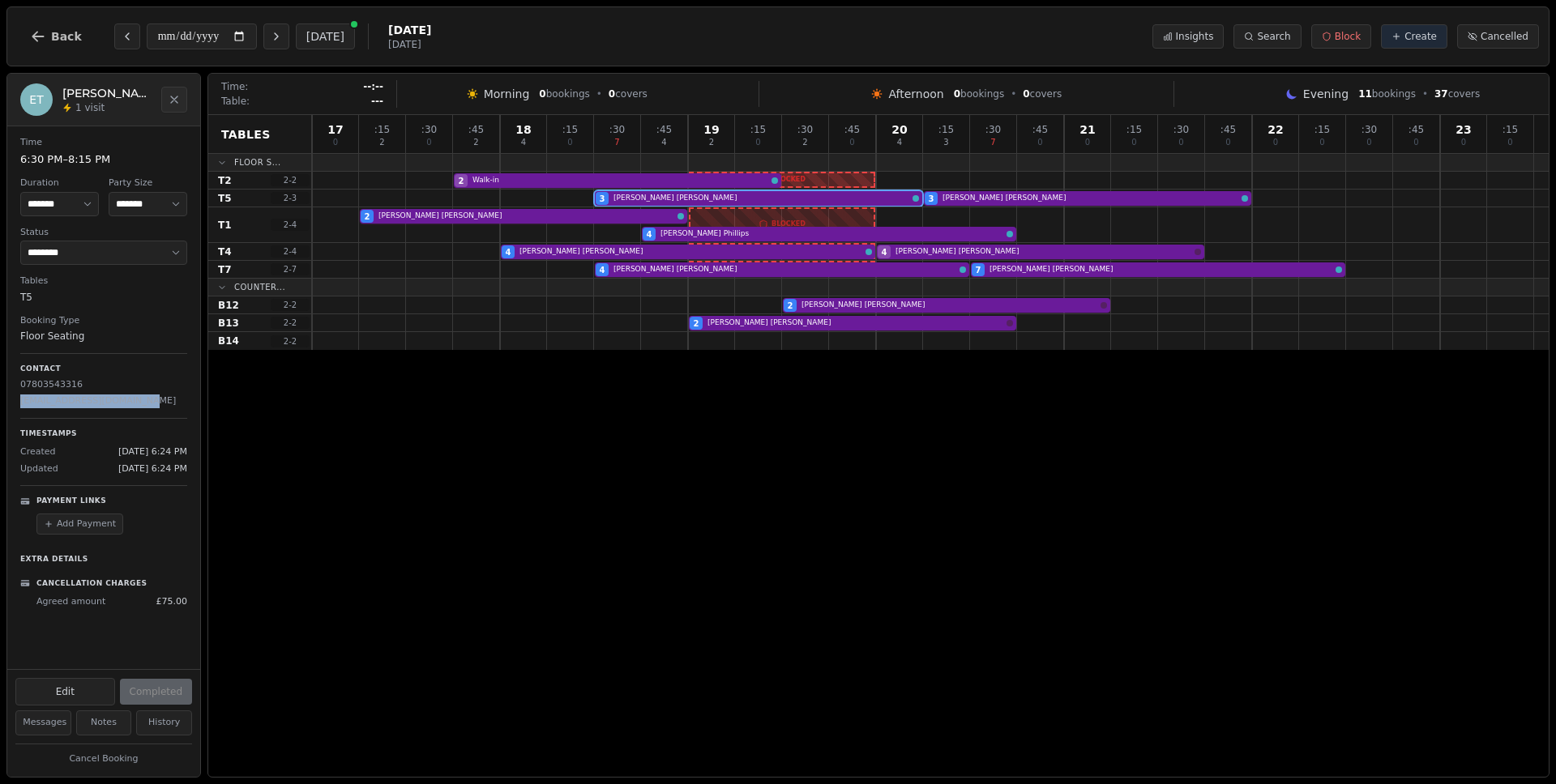
drag, startPoint x: 148, startPoint y: 397, endPoint x: 19, endPoint y: 399, distance: 129.0
click at [19, 399] on div "Time 6:30 PM – 8:15 PM Duration ******* ******* ******* ****** ****** ****** **…" at bounding box center [104, 372] width 193 height 493
copy p "[EMAIL_ADDRESS][DOMAIN_NAME]"
click at [1006, 200] on div "3 [PERSON_NAME] 3 [PERSON_NAME]" at bounding box center [930, 198] width 1237 height 18
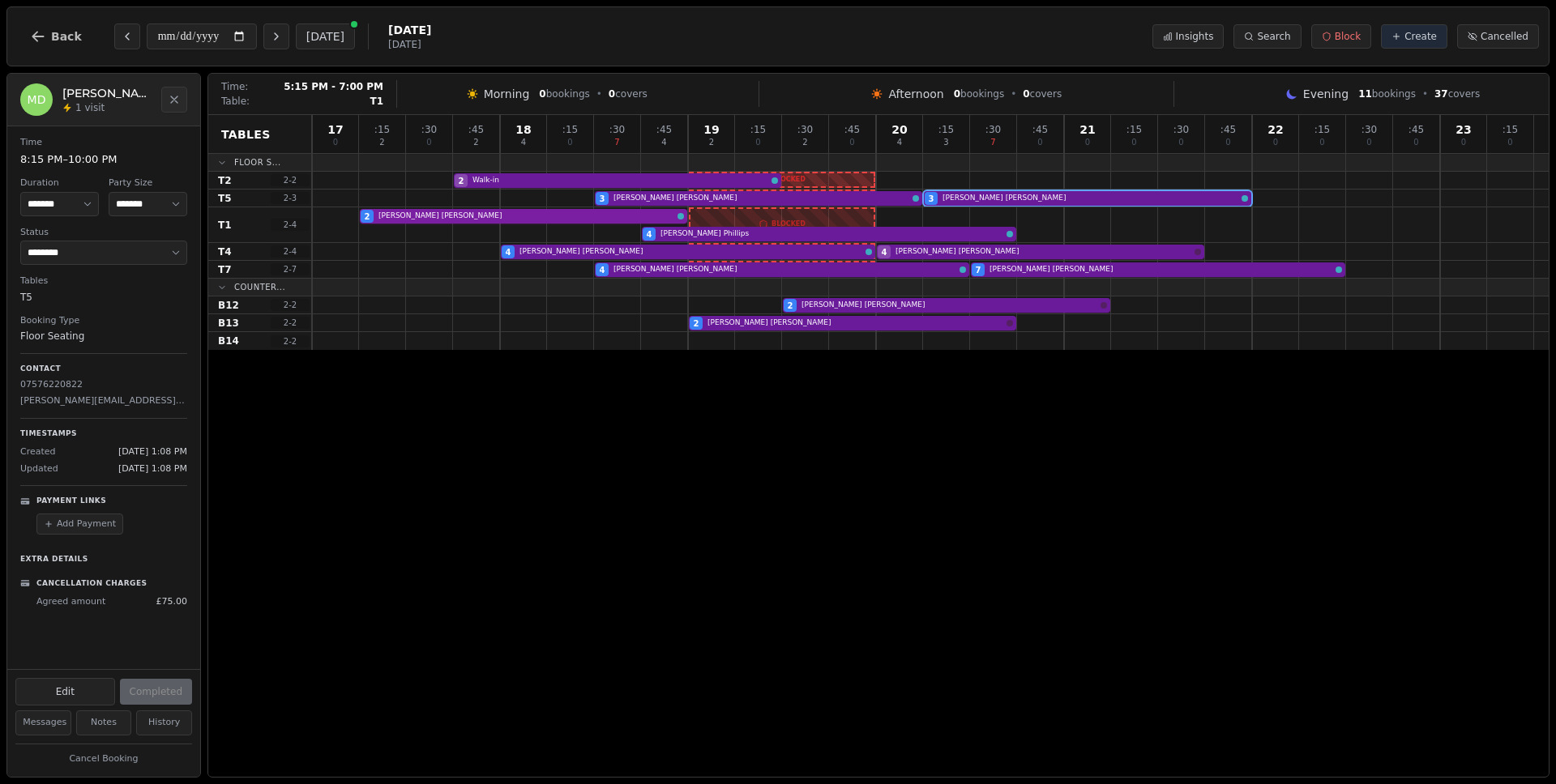
click at [497, 220] on div "2 [PERSON_NAME] 4 [PERSON_NAME]" at bounding box center [930, 225] width 1237 height 35
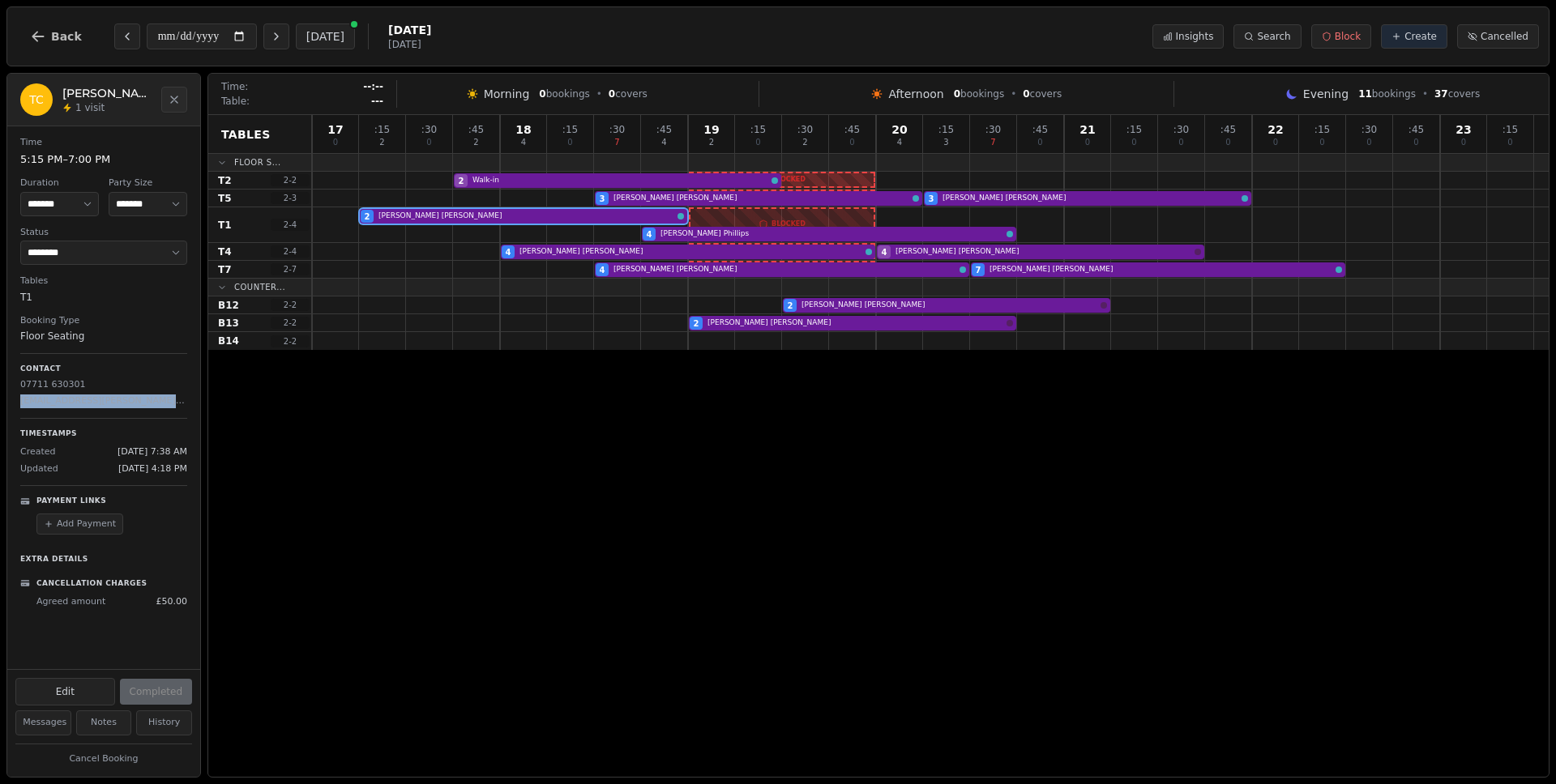
drag, startPoint x: 83, startPoint y: 397, endPoint x: 0, endPoint y: 392, distance: 83.2
click at [0, 392] on div "**********" at bounding box center [778, 392] width 1556 height 784
copy p "[EMAIL_ADDRESS][PERSON_NAME][DOMAIN_NAME]"
click at [944, 233] on div "2 [PERSON_NAME] 4 [PERSON_NAME]" at bounding box center [930, 225] width 1237 height 35
